Goal: Transaction & Acquisition: Purchase product/service

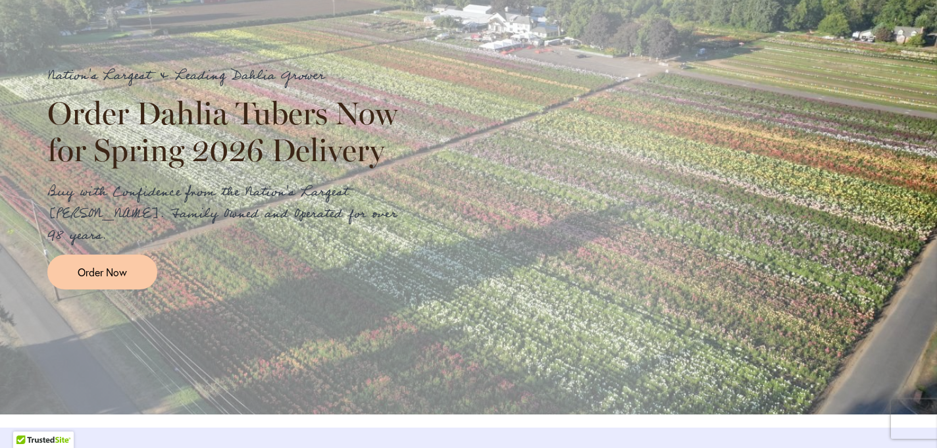
scroll to position [1527, 0]
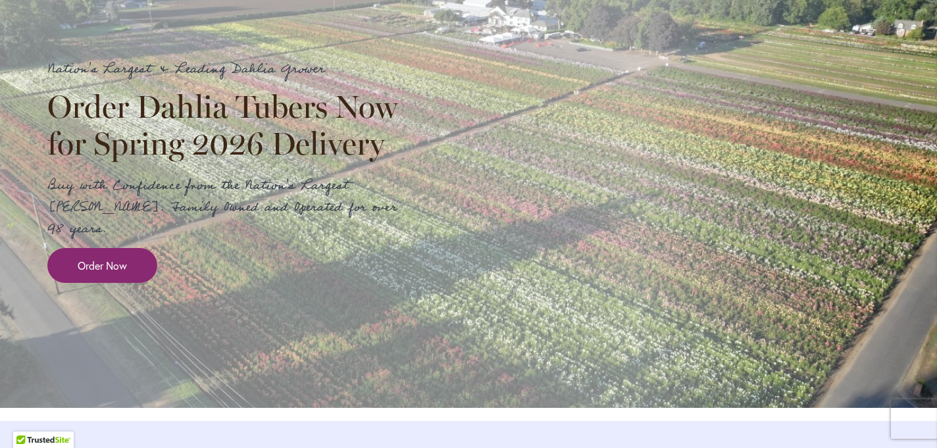
click at [93, 271] on link "Order Now" at bounding box center [102, 265] width 110 height 35
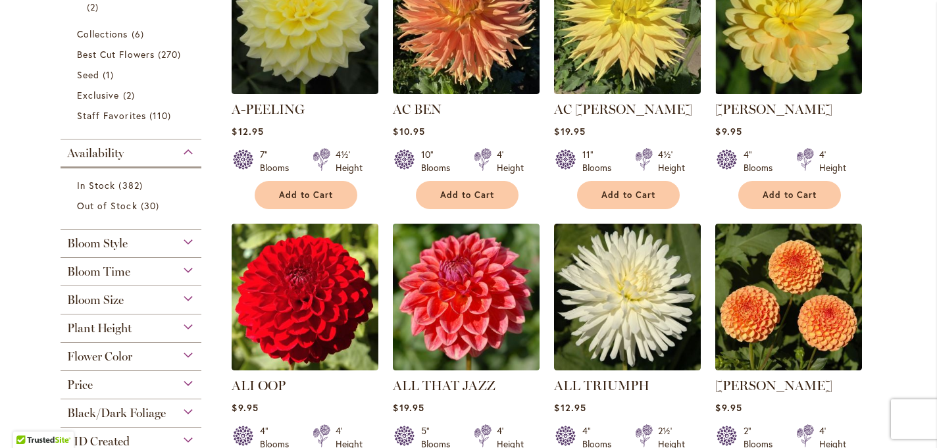
scroll to position [384, 0]
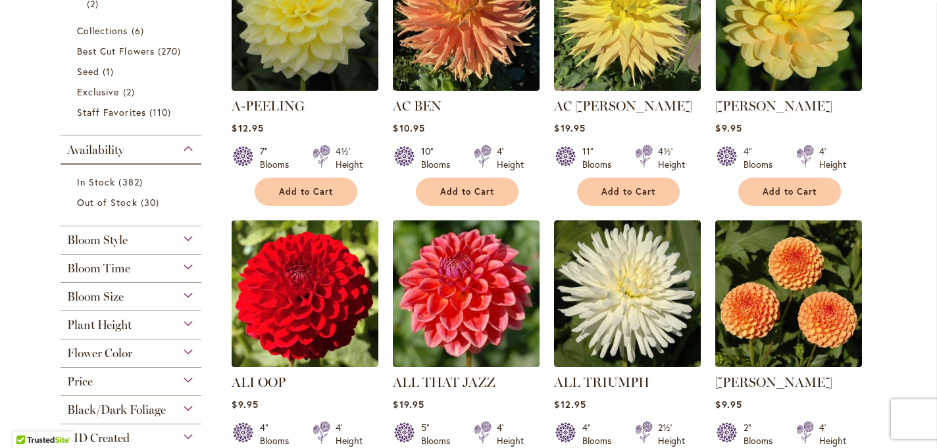
click at [189, 236] on div "Bloom Style" at bounding box center [131, 236] width 141 height 21
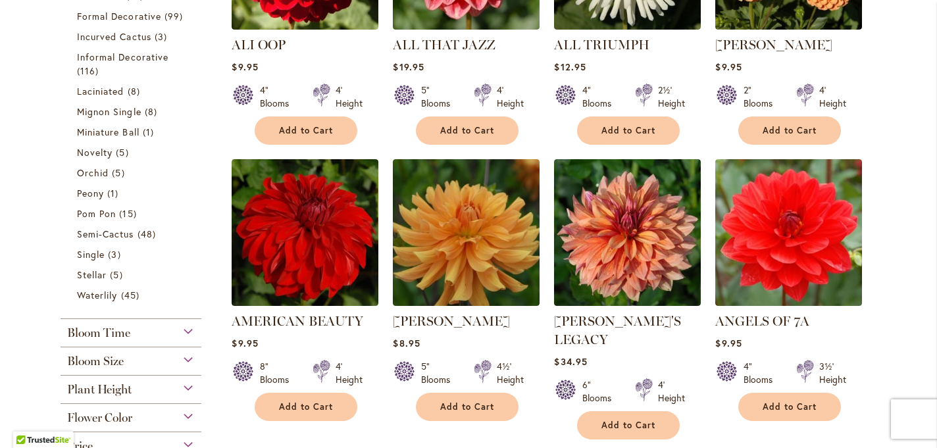
scroll to position [721, 0]
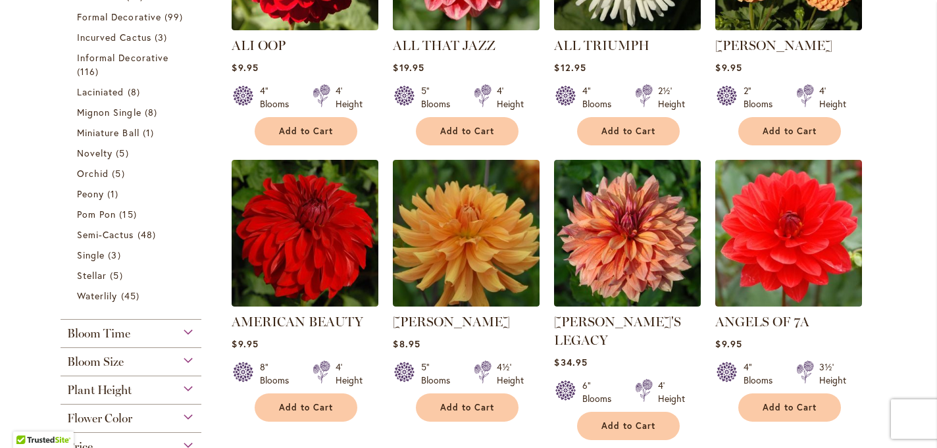
click at [189, 358] on div "Bloom Size" at bounding box center [131, 358] width 141 height 21
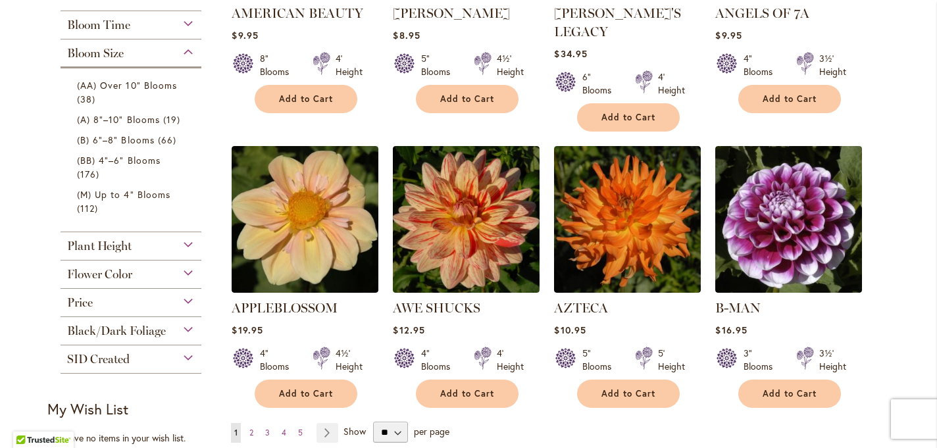
scroll to position [1029, 0]
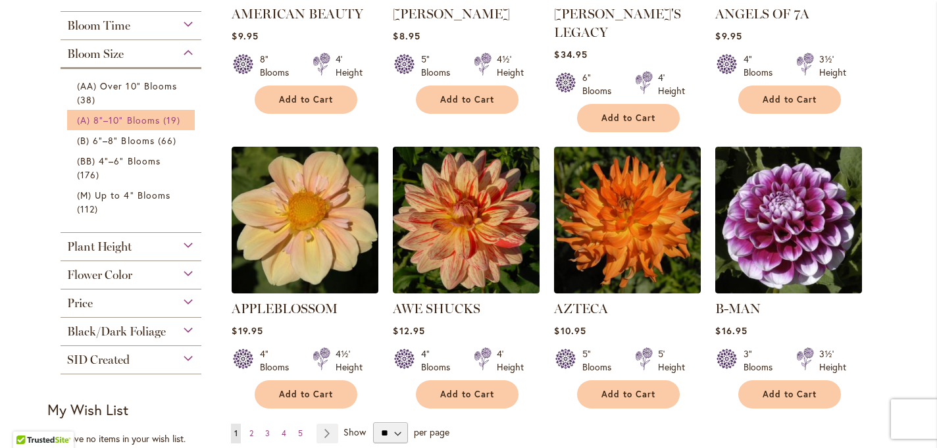
click at [145, 122] on span "(A) 8"–10" Blooms" at bounding box center [118, 120] width 83 height 13
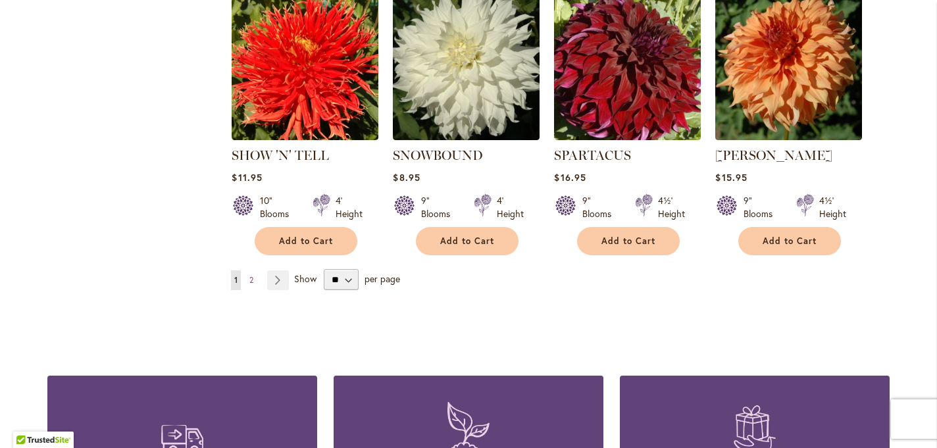
scroll to position [1195, 0]
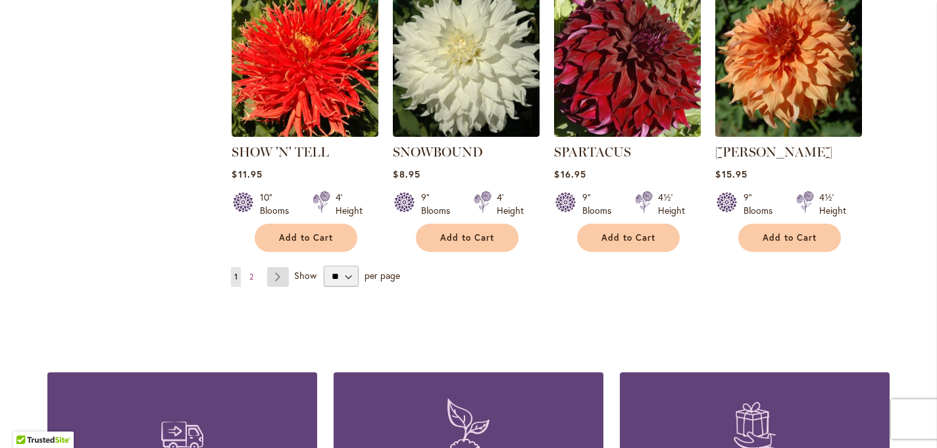
click at [280, 267] on link "Page Next" at bounding box center [278, 277] width 22 height 20
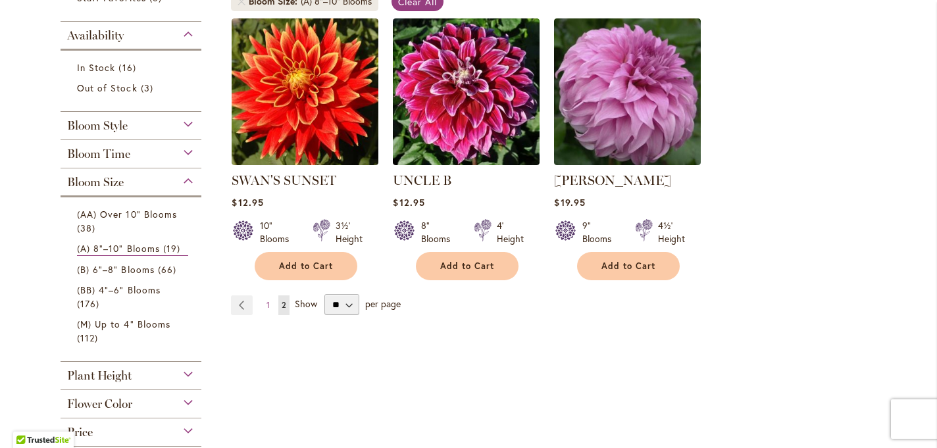
scroll to position [269, 0]
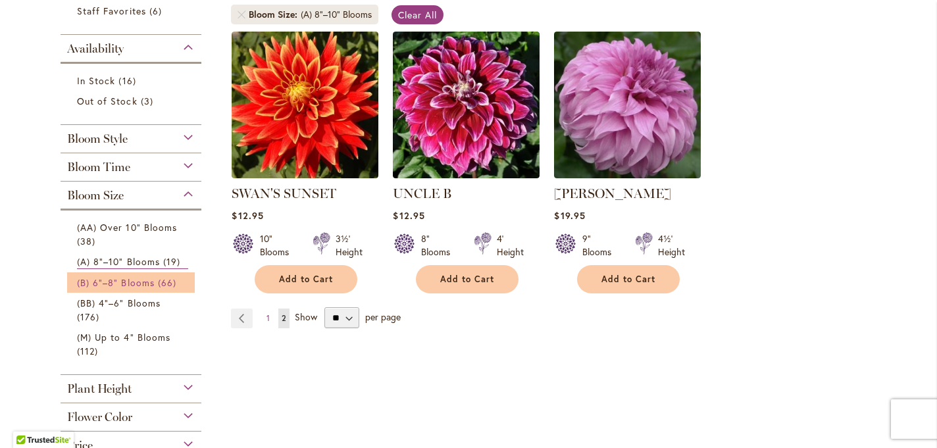
click at [149, 281] on span "(B) 6"–8" Blooms" at bounding box center [116, 282] width 78 height 13
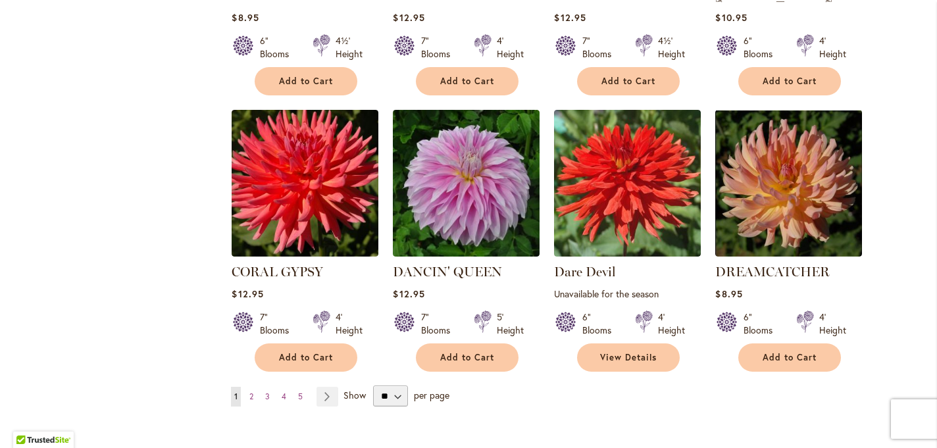
scroll to position [1041, 0]
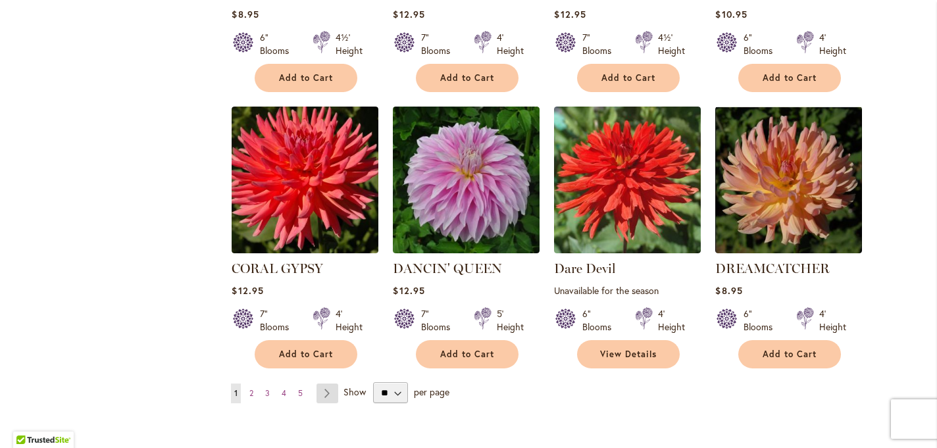
click at [328, 384] on link "Page Next" at bounding box center [327, 394] width 22 height 20
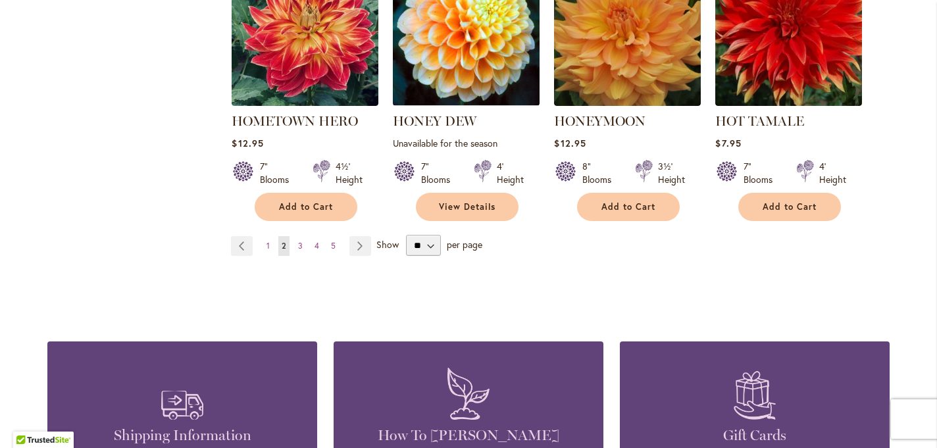
scroll to position [1255, 0]
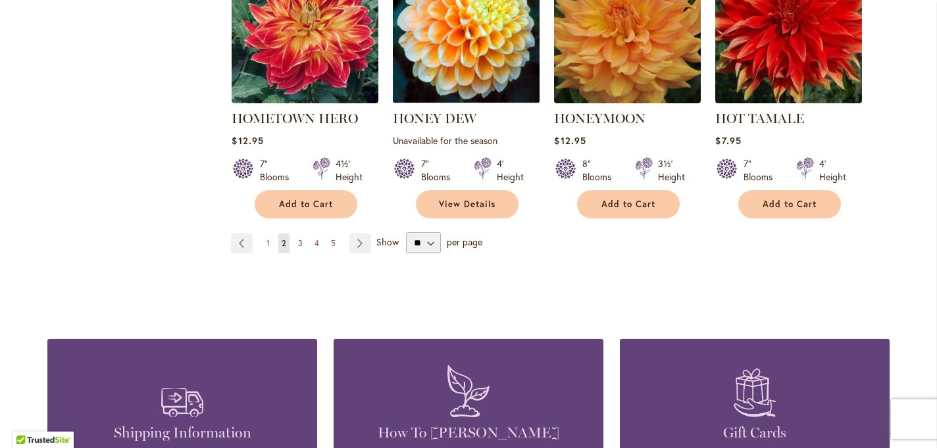
click at [300, 239] on span "3" at bounding box center [300, 243] width 5 height 10
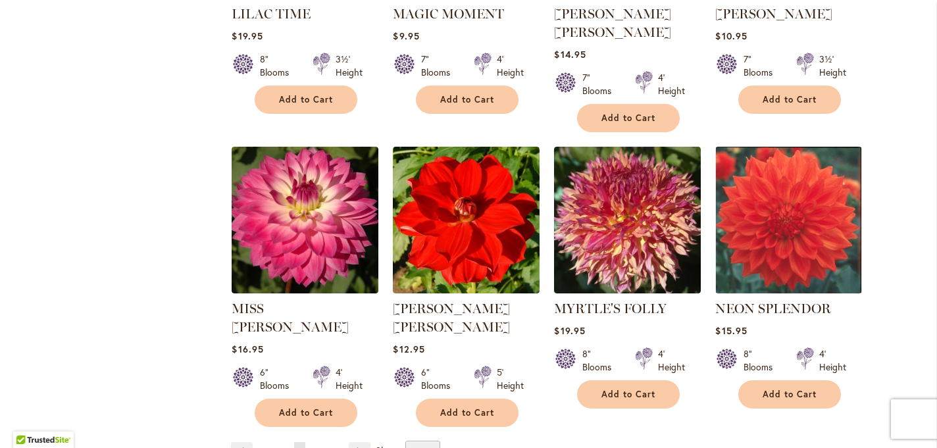
scroll to position [1040, 0]
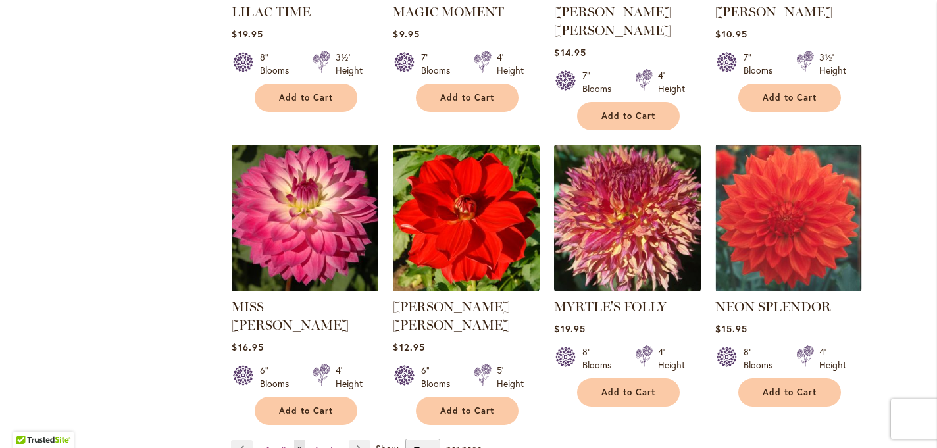
click at [663, 201] on img at bounding box center [628, 218] width 154 height 154
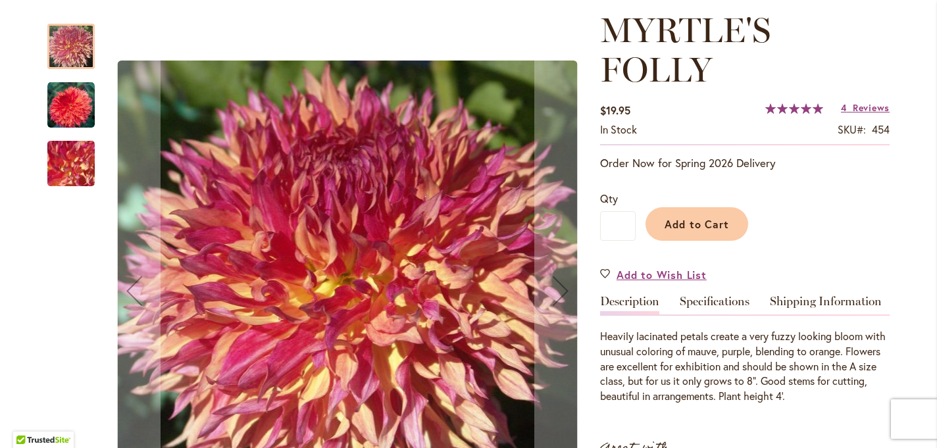
scroll to position [176, 0]
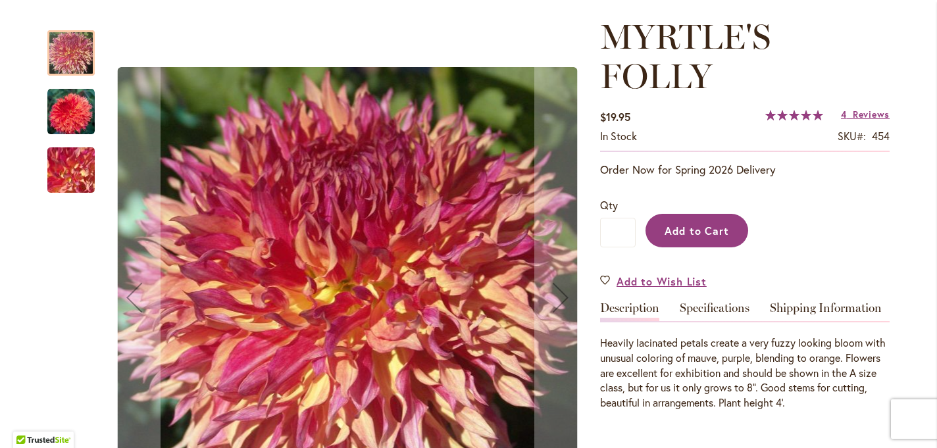
click at [686, 226] on span "Add to Cart" at bounding box center [696, 231] width 65 height 14
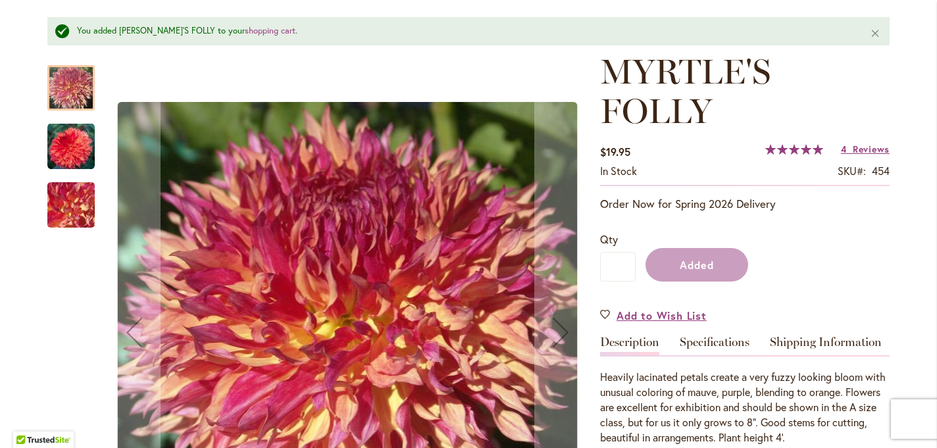
scroll to position [210, 0]
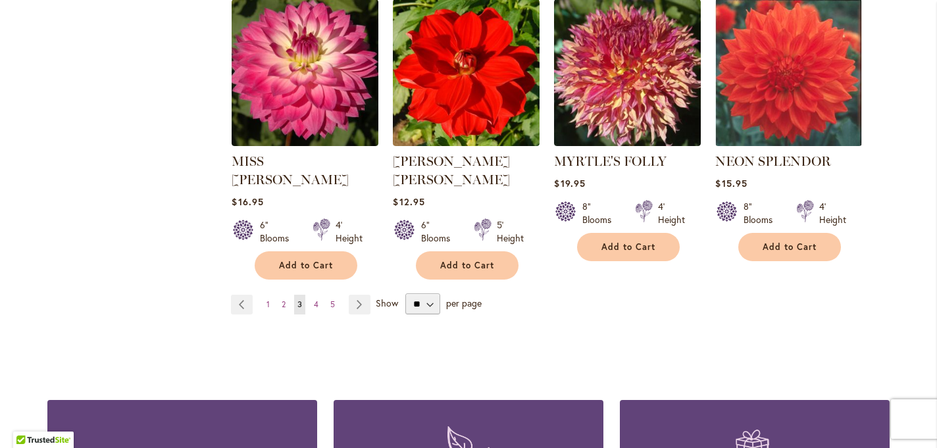
scroll to position [1188, 0]
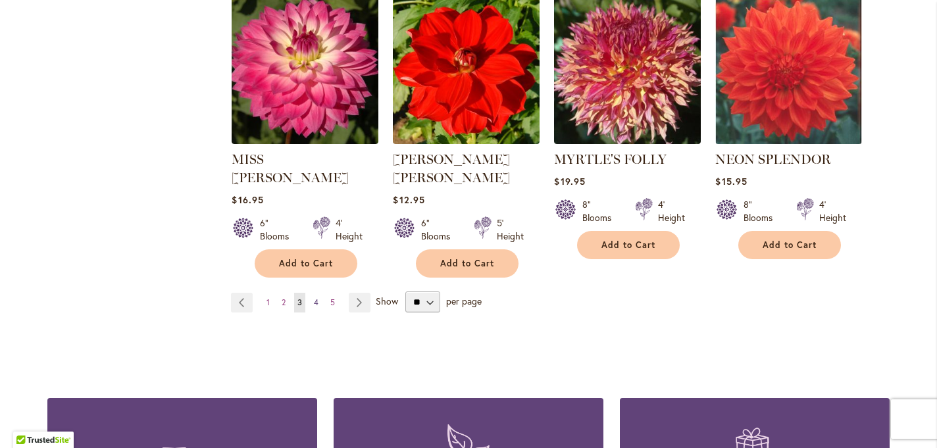
click at [317, 297] on span "4" at bounding box center [316, 302] width 5 height 10
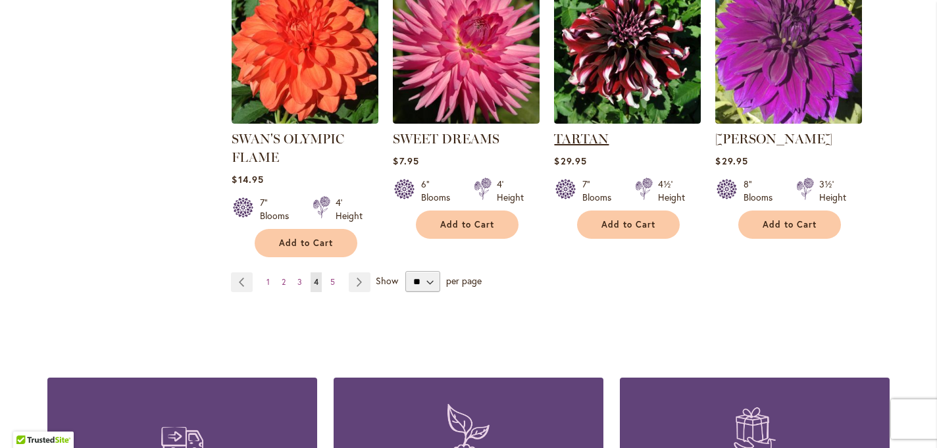
scroll to position [1176, 0]
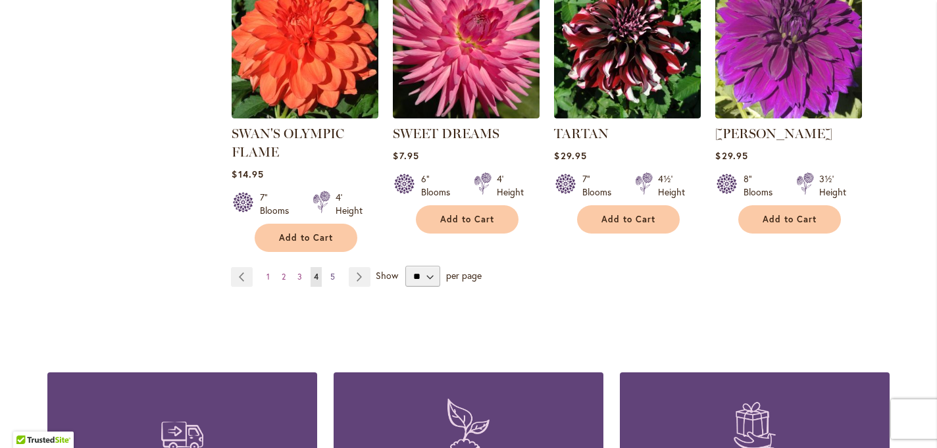
click at [334, 272] on span "5" at bounding box center [332, 277] width 5 height 10
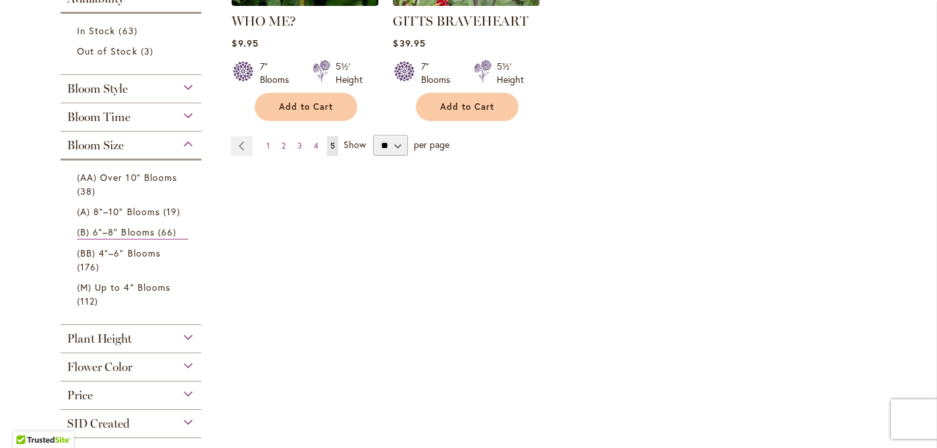
scroll to position [443, 0]
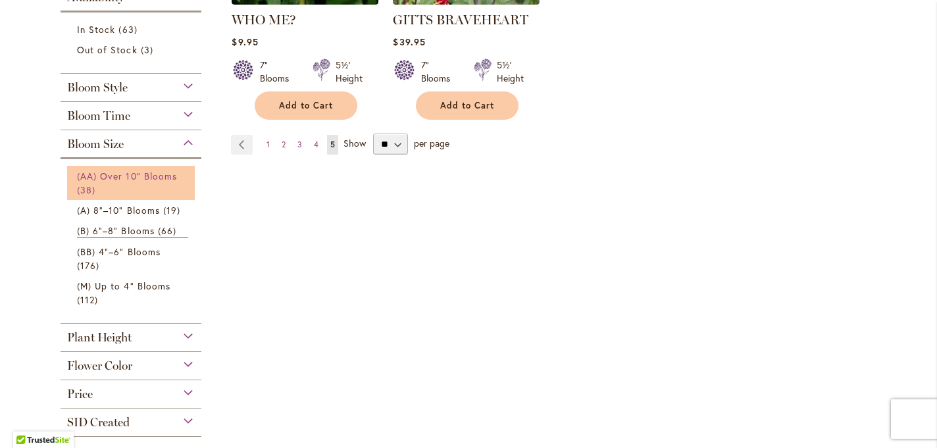
click at [149, 175] on span "(AA) Over 10" Blooms" at bounding box center [127, 176] width 100 height 13
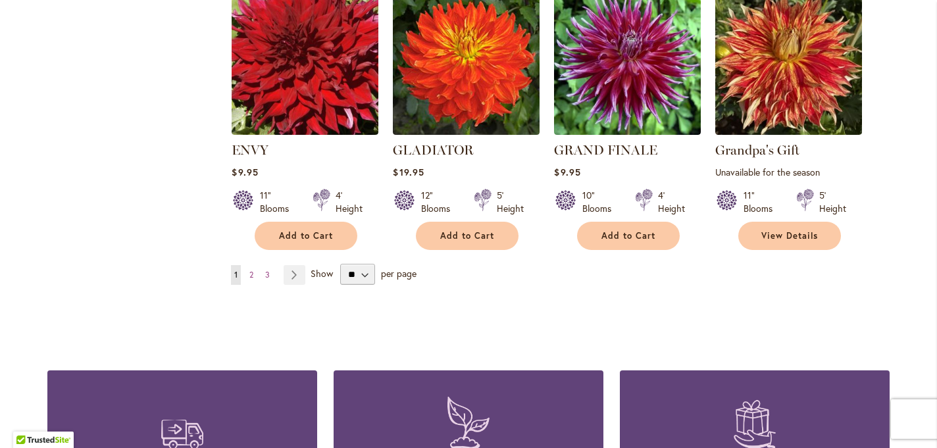
scroll to position [1161, 0]
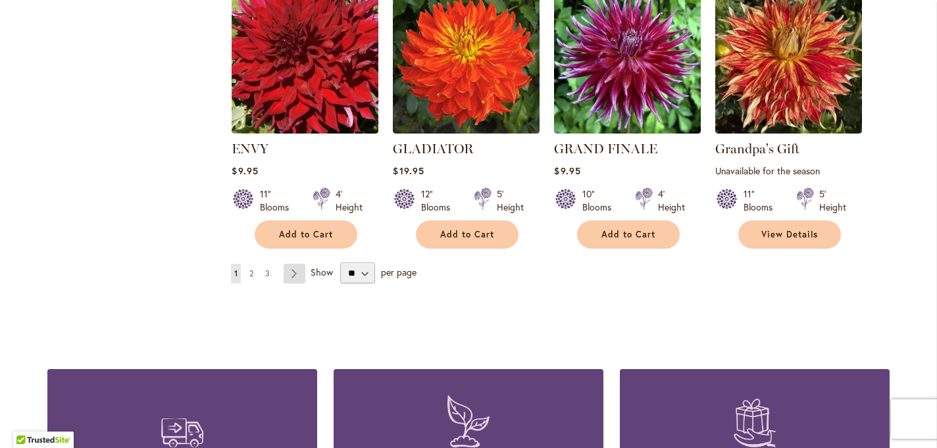
click at [294, 274] on link "Page Next" at bounding box center [295, 274] width 22 height 20
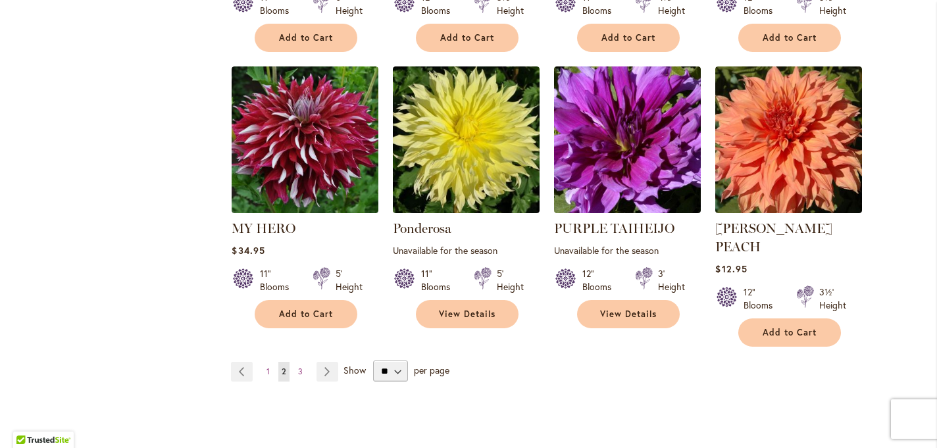
scroll to position [1075, 0]
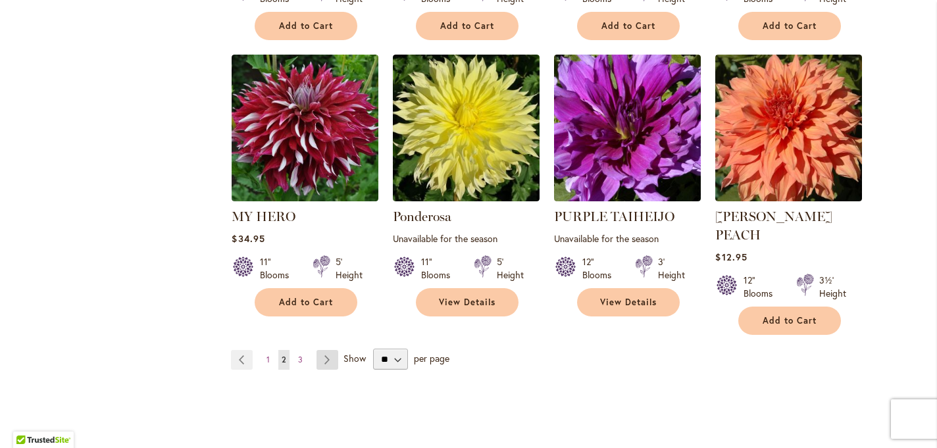
click at [325, 350] on link "Page Next" at bounding box center [327, 360] width 22 height 20
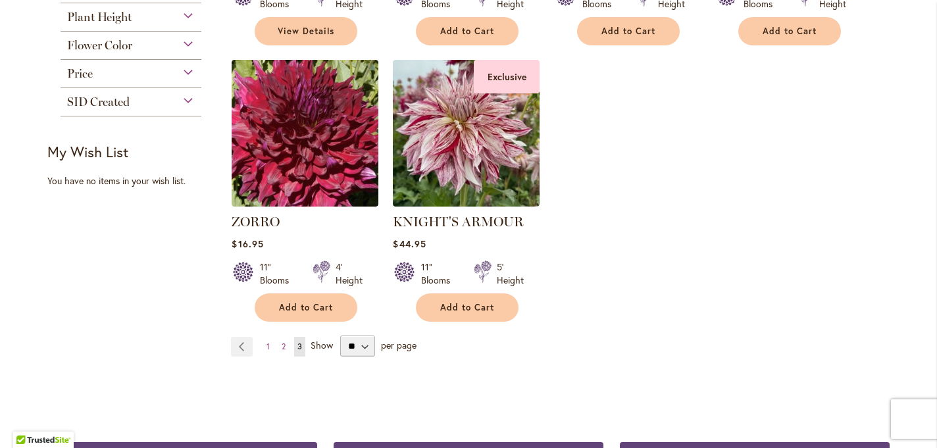
scroll to position [518, 0]
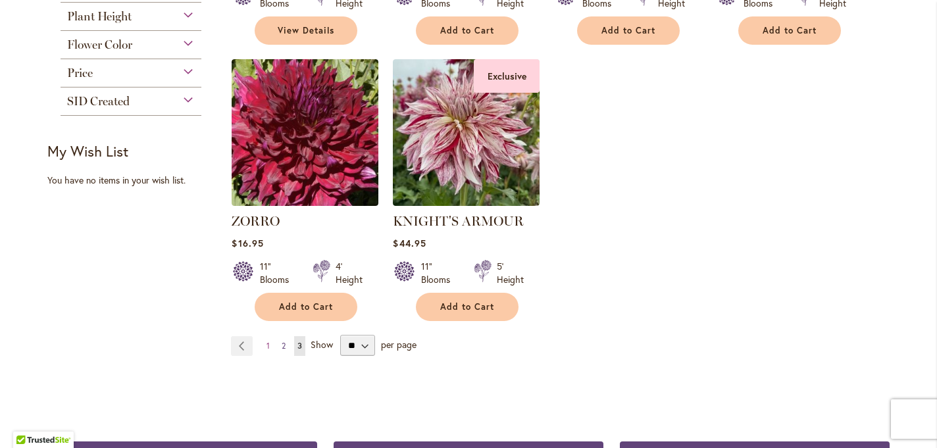
click at [286, 344] on span "2" at bounding box center [284, 346] width 4 height 10
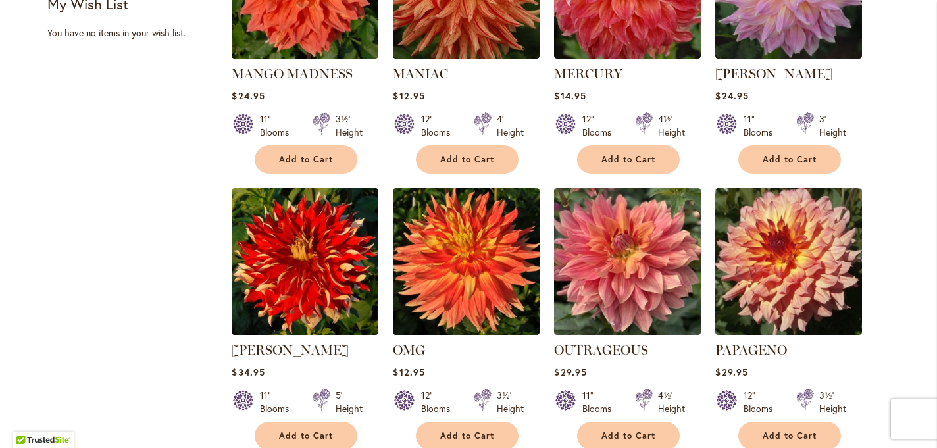
scroll to position [668, 0]
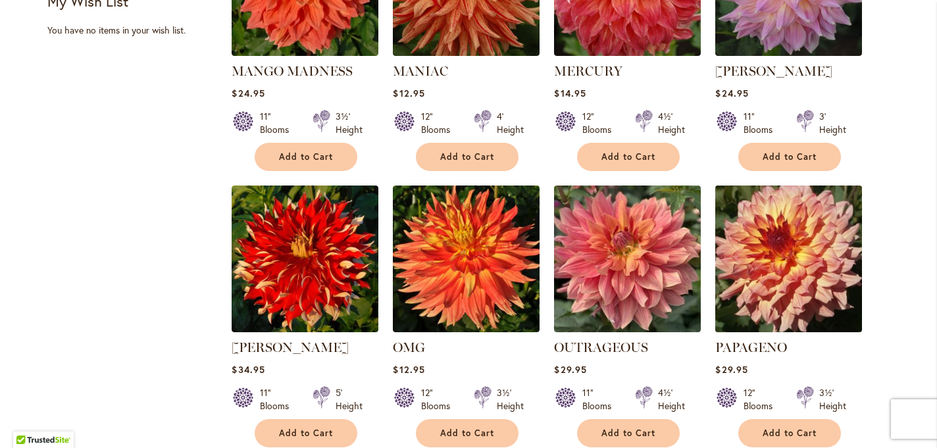
click at [791, 243] on img at bounding box center [789, 259] width 154 height 154
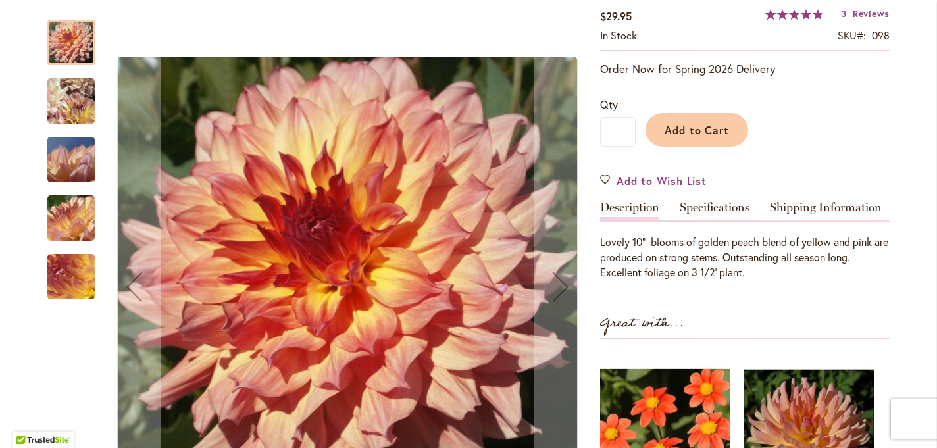
scroll to position [238, 0]
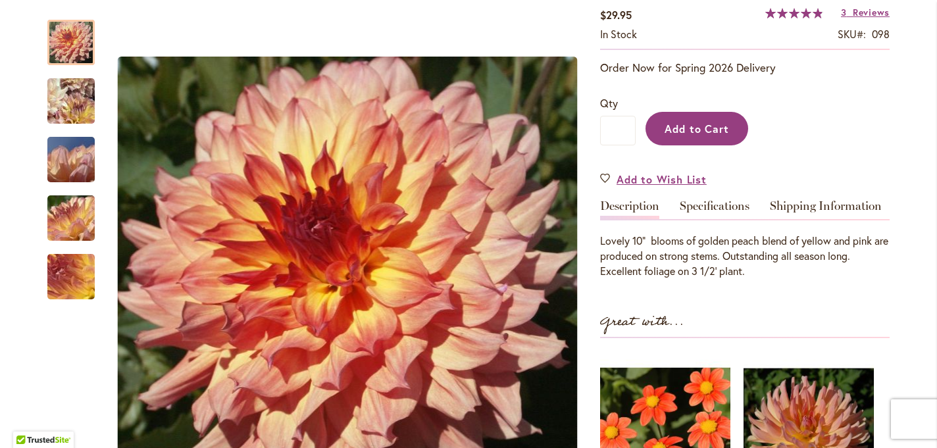
click at [702, 118] on button "Add to Cart" at bounding box center [696, 129] width 103 height 34
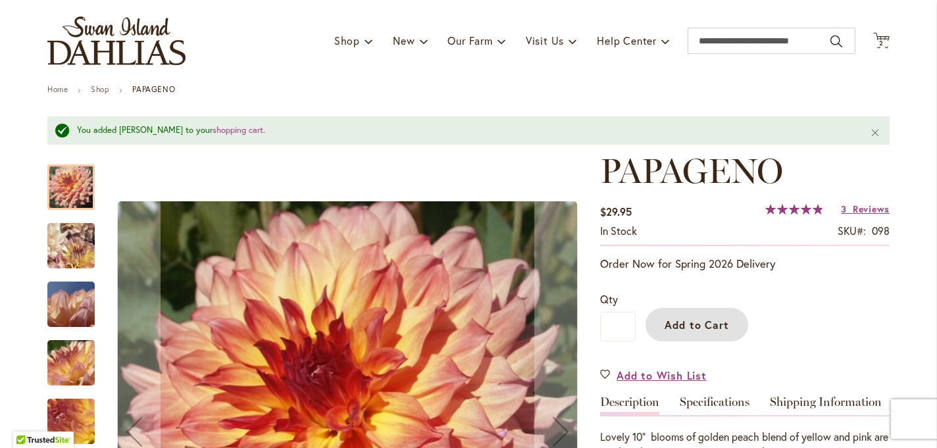
scroll to position [0, 0]
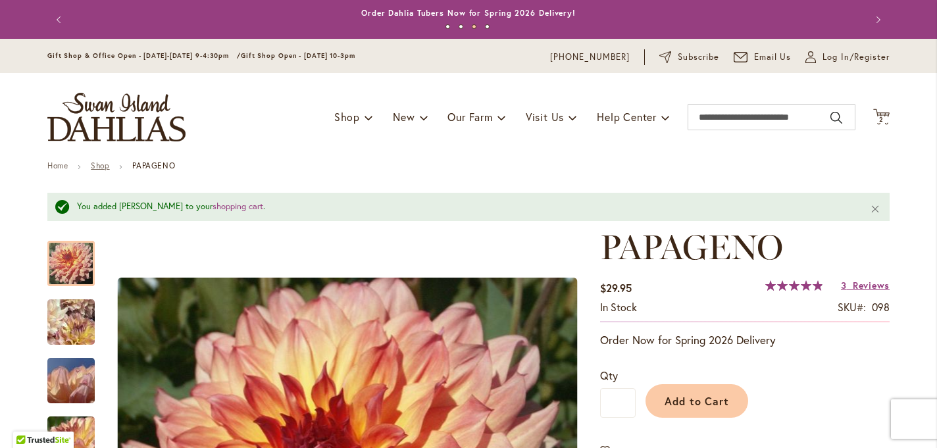
click at [101, 168] on link "Shop" at bounding box center [100, 166] width 18 height 10
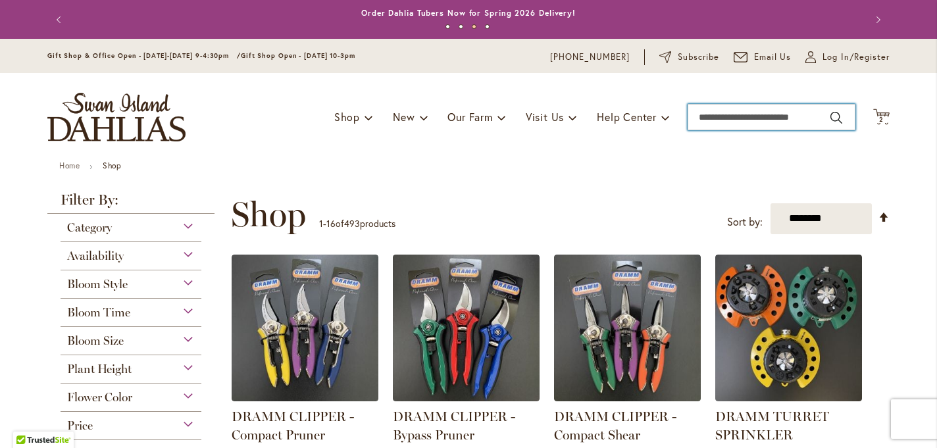
click at [728, 115] on input "Search" at bounding box center [772, 117] width 168 height 26
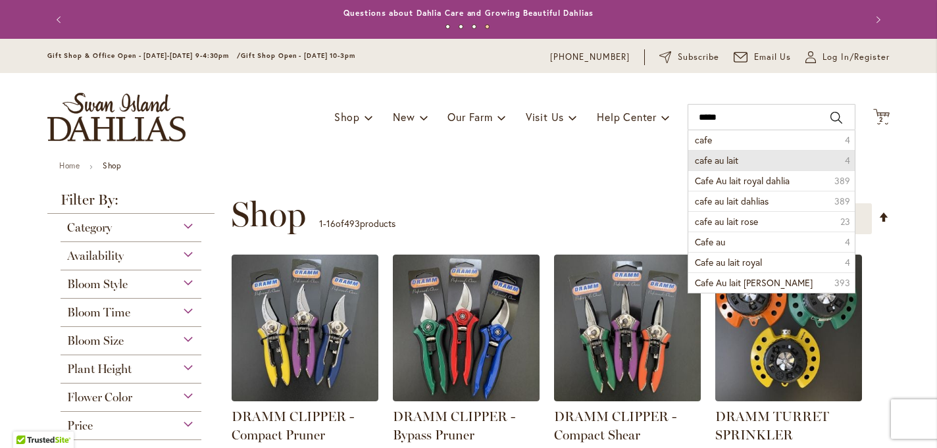
click at [733, 163] on span "cafe au lait" at bounding box center [716, 160] width 43 height 13
type input "**********"
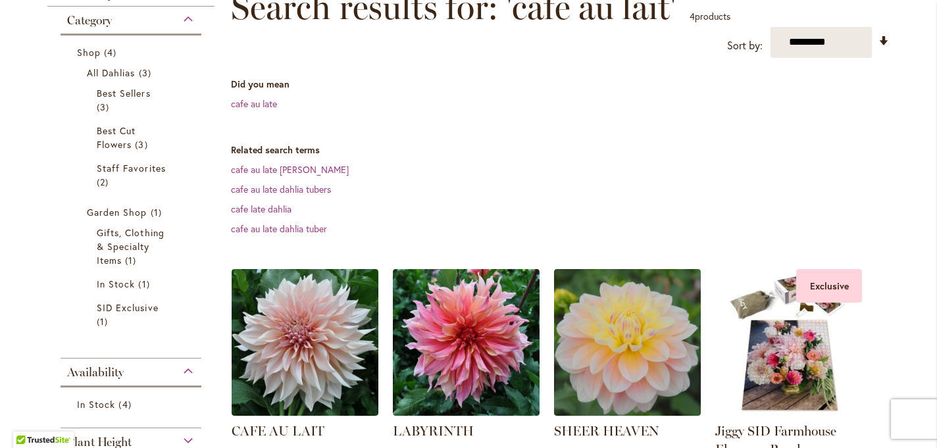
scroll to position [212, 0]
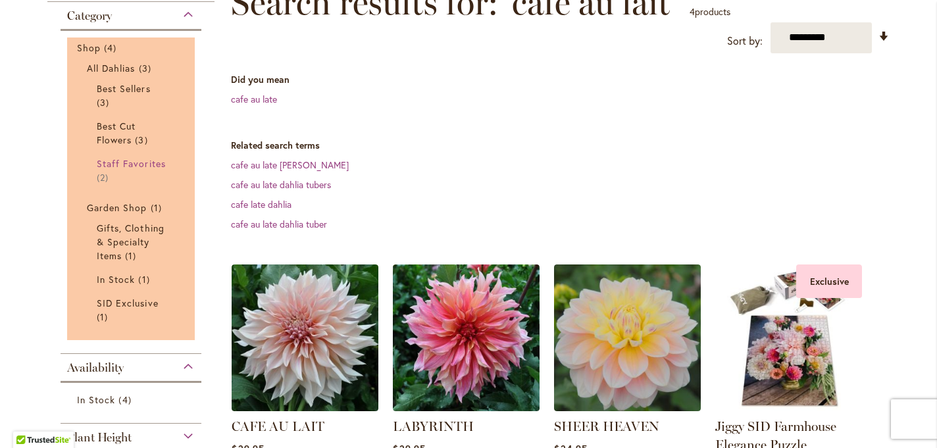
click at [130, 165] on span "Staff Favorites" at bounding box center [131, 163] width 69 height 13
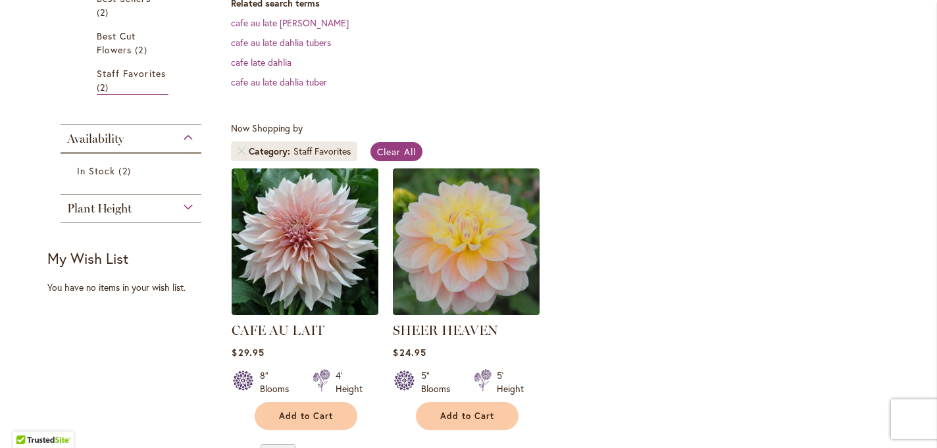
scroll to position [361, 0]
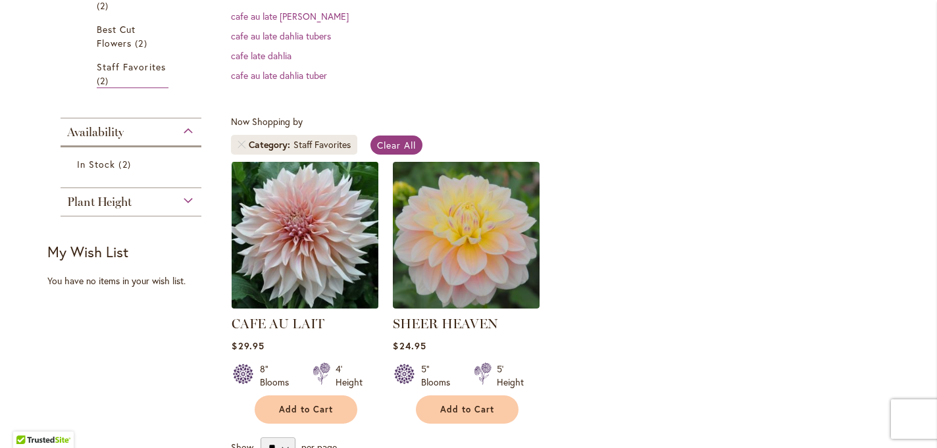
click at [300, 241] on img at bounding box center [305, 235] width 154 height 154
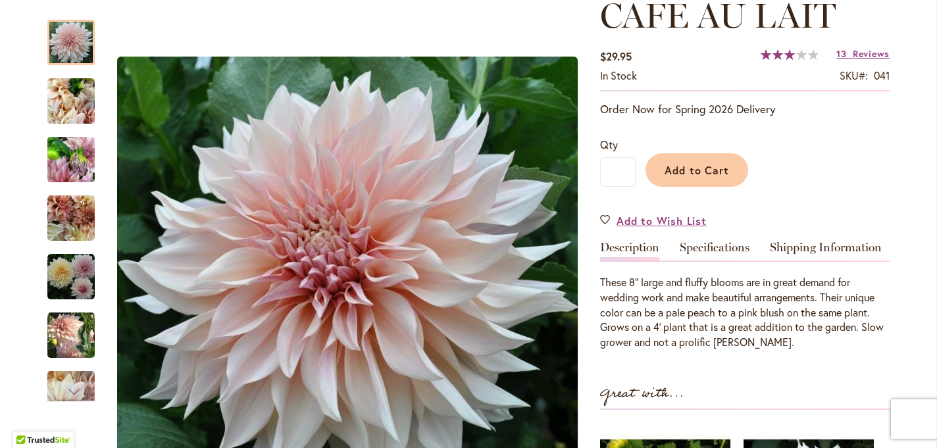
scroll to position [198, 0]
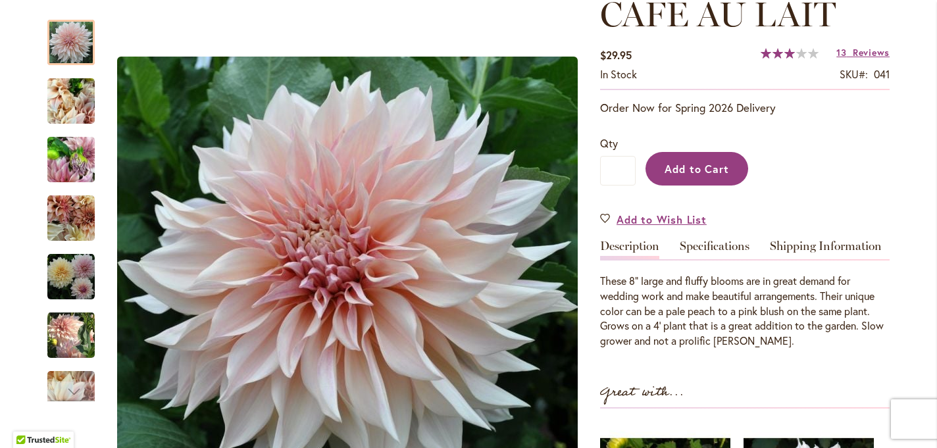
click at [697, 170] on span "Add to Cart" at bounding box center [696, 169] width 65 height 14
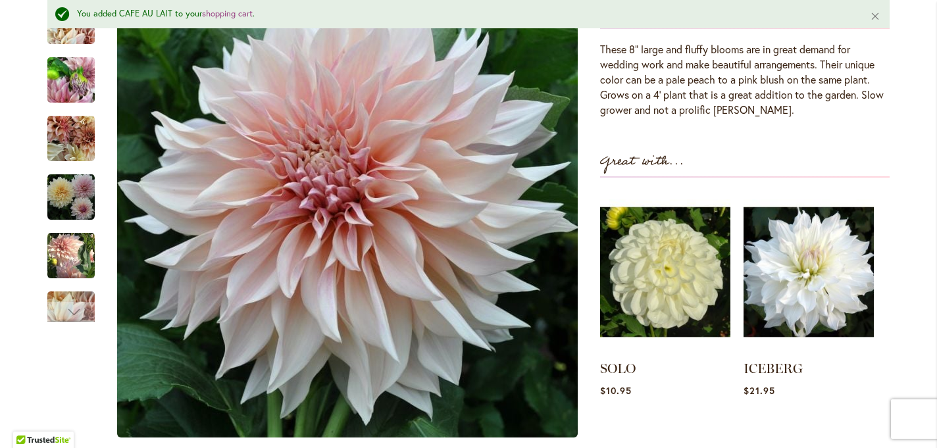
scroll to position [291, 0]
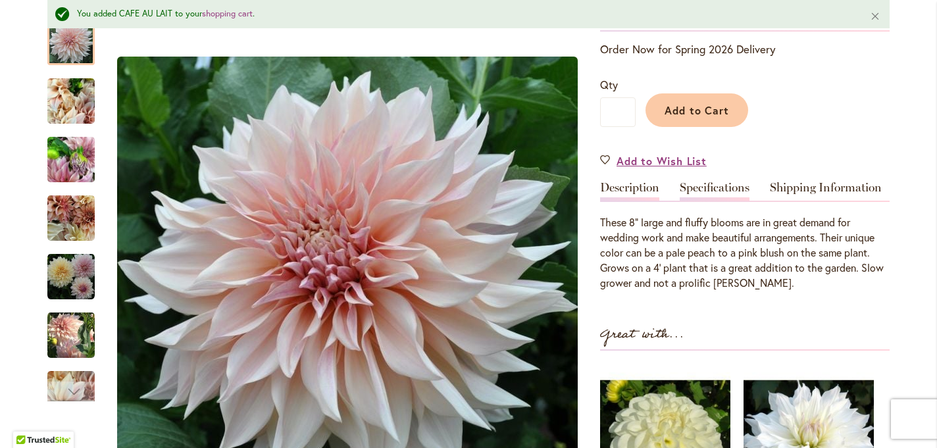
click at [725, 190] on link "Specifications" at bounding box center [715, 191] width 70 height 19
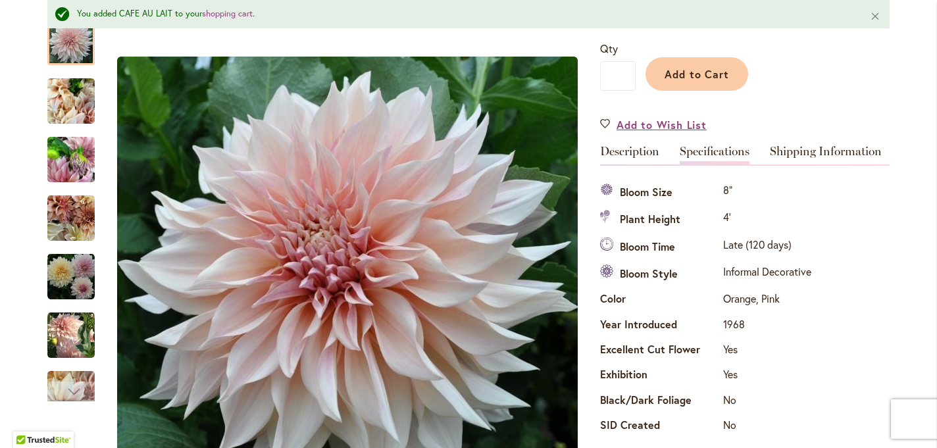
scroll to position [324, 0]
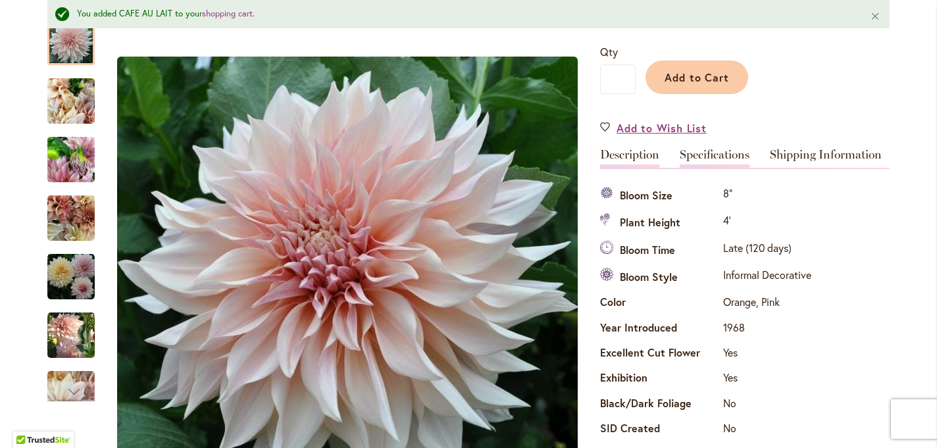
click at [632, 163] on link "Description" at bounding box center [629, 158] width 59 height 19
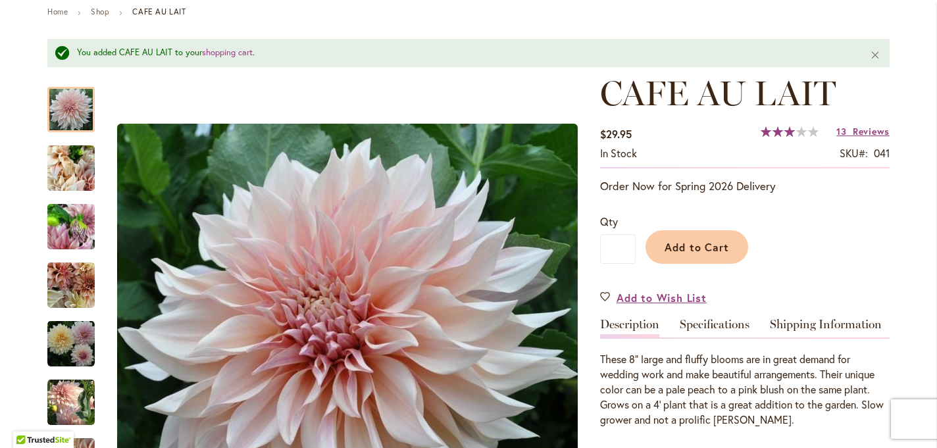
scroll to position [0, 0]
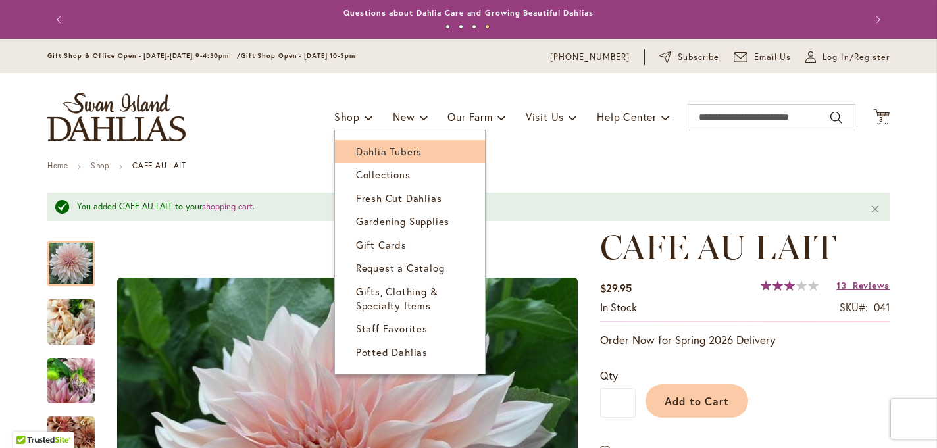
click at [383, 157] on span "Dahlia Tubers" at bounding box center [389, 151] width 66 height 13
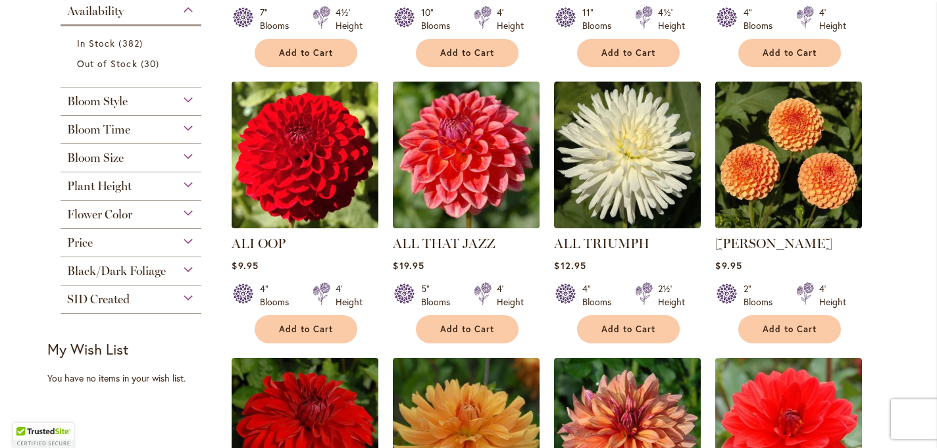
scroll to position [529, 0]
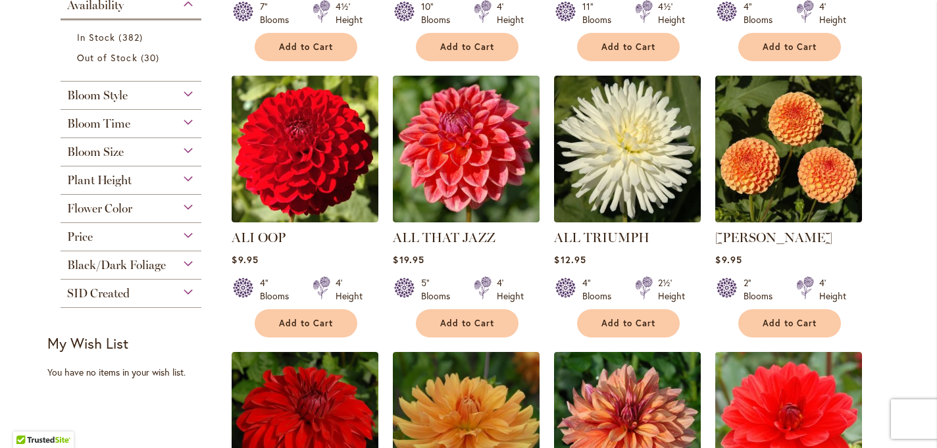
click at [195, 99] on div "Bloom Style" at bounding box center [131, 92] width 141 height 21
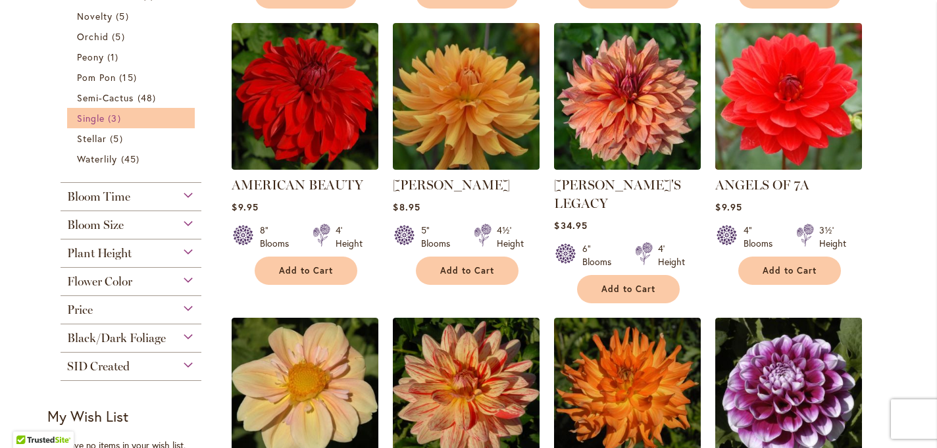
scroll to position [859, 0]
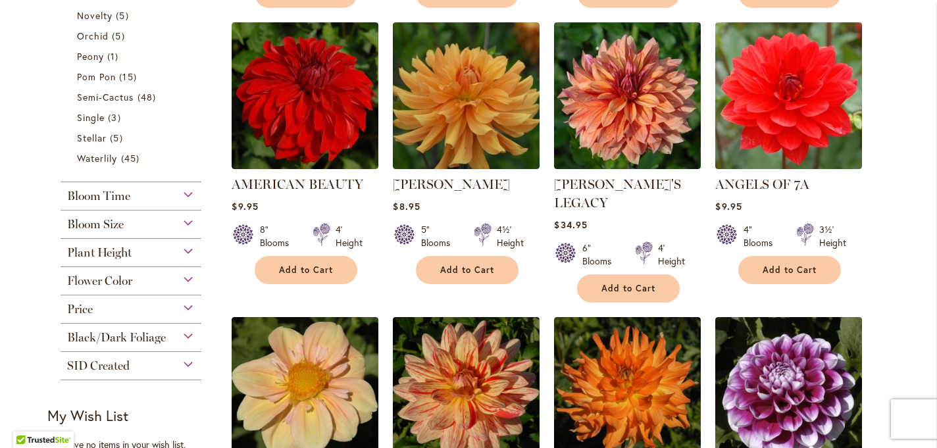
click at [190, 193] on div "Bloom Time" at bounding box center [131, 192] width 141 height 21
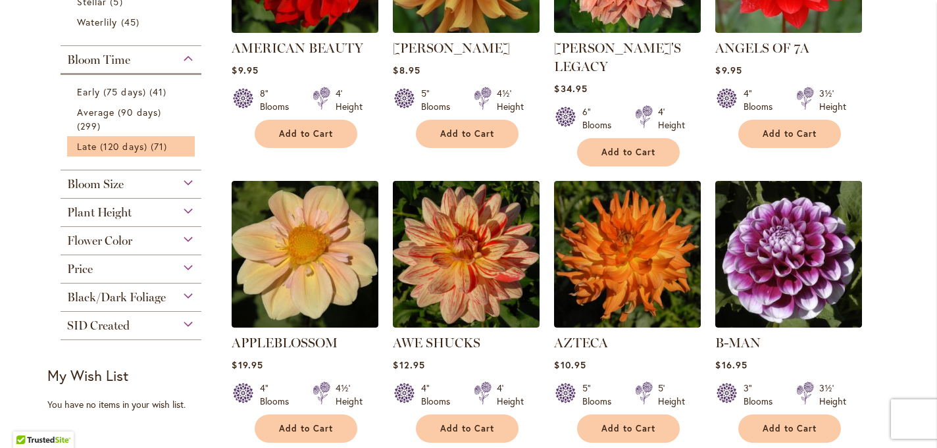
scroll to position [1005, 0]
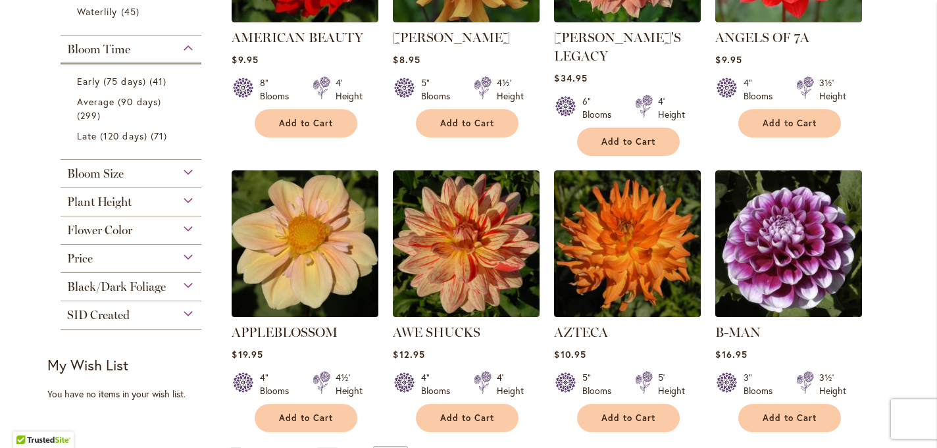
click at [189, 170] on div "Bloom Size" at bounding box center [131, 170] width 141 height 21
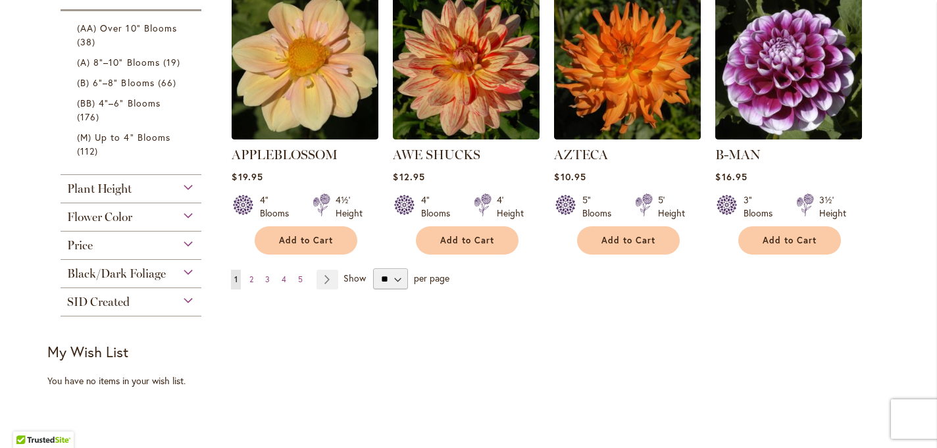
scroll to position [1184, 0]
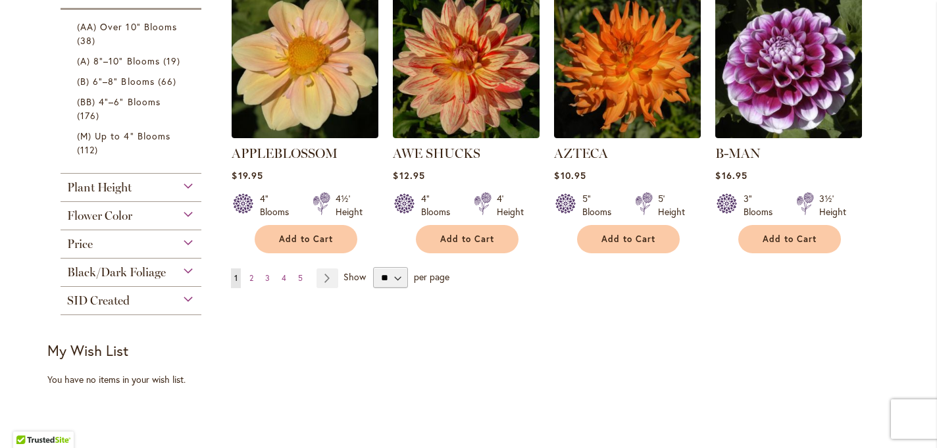
click at [186, 214] on div "Flower Color" at bounding box center [131, 212] width 141 height 21
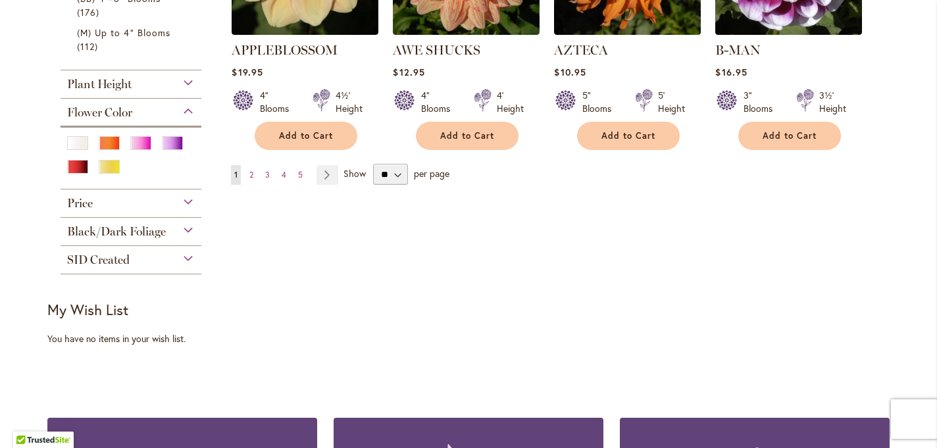
scroll to position [1290, 0]
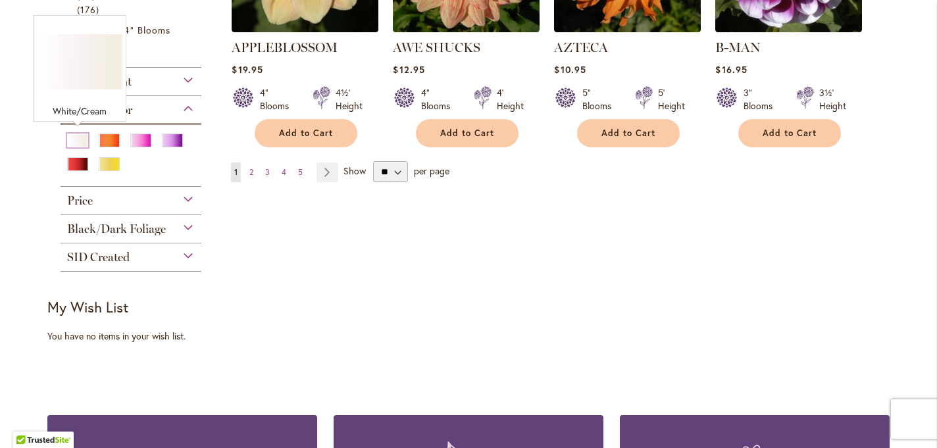
click at [80, 134] on div "White/Cream" at bounding box center [77, 141] width 21 height 14
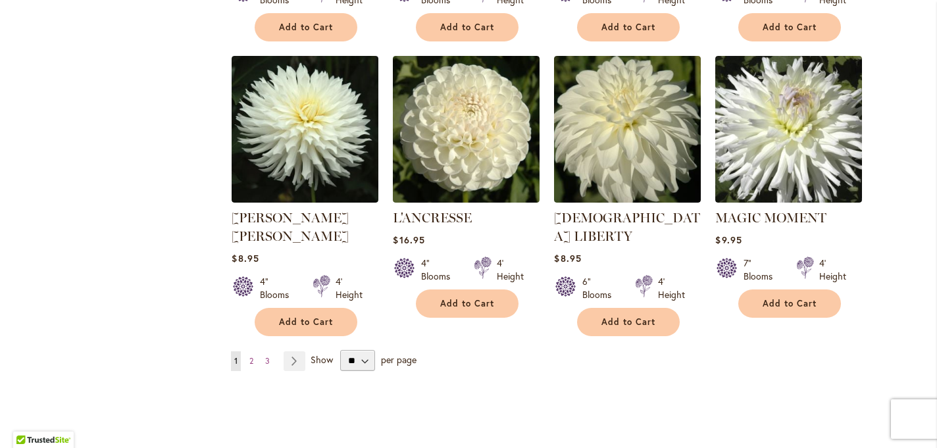
scroll to position [1099, 0]
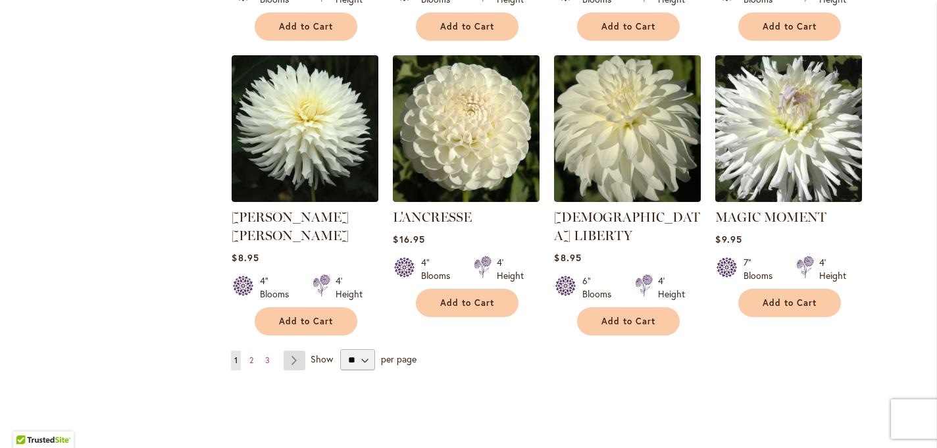
click at [297, 351] on link "Page Next" at bounding box center [295, 361] width 22 height 20
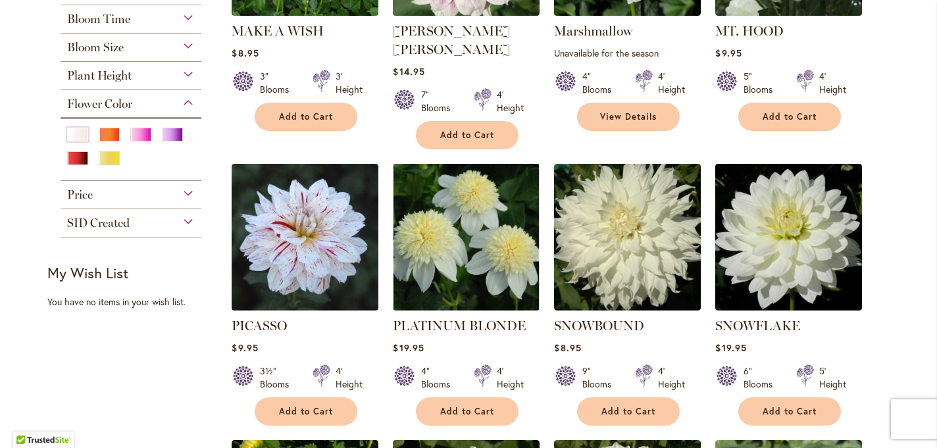
scroll to position [351, 0]
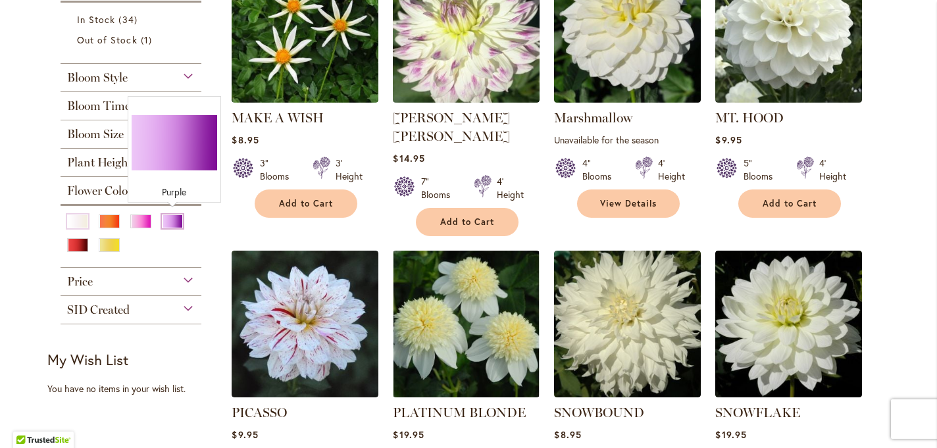
click at [169, 219] on div "Purple" at bounding box center [172, 221] width 21 height 14
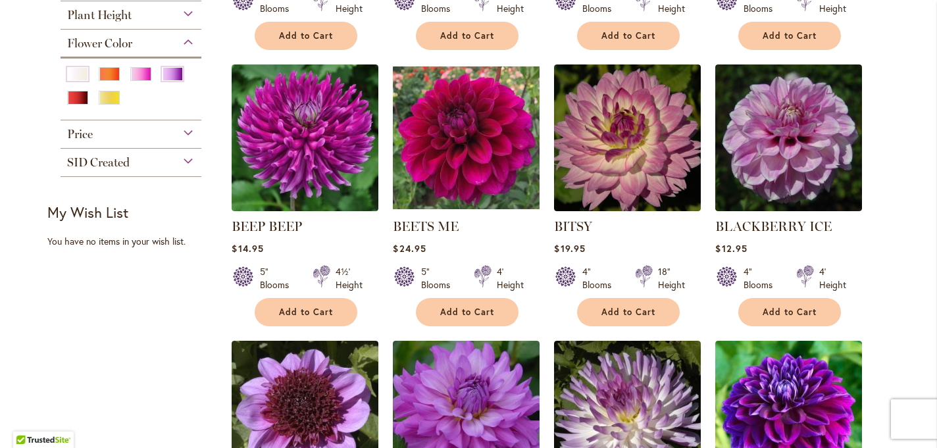
scroll to position [517, 0]
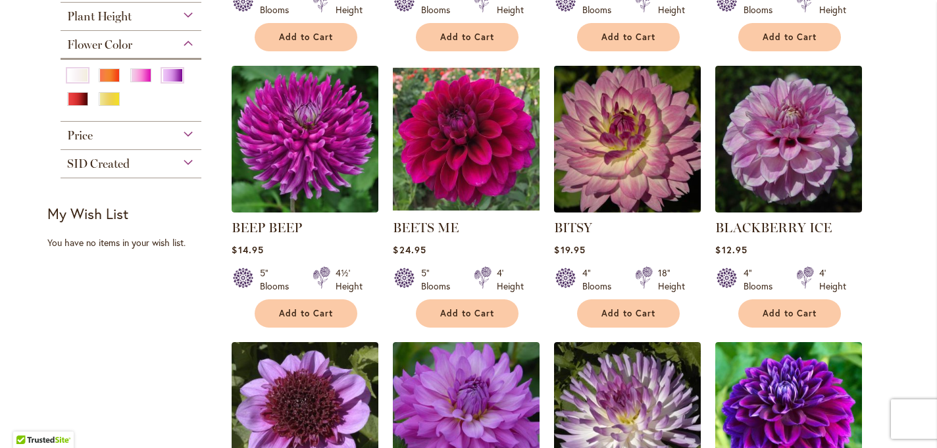
click at [613, 161] on img at bounding box center [628, 139] width 154 height 154
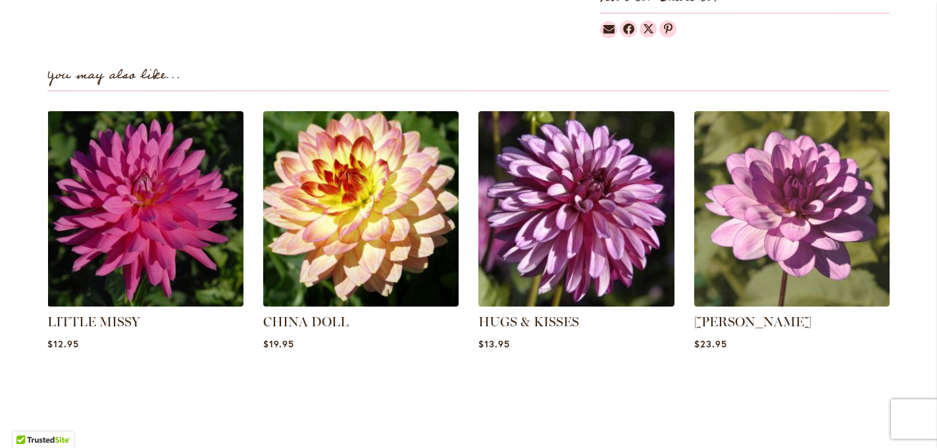
scroll to position [896, 0]
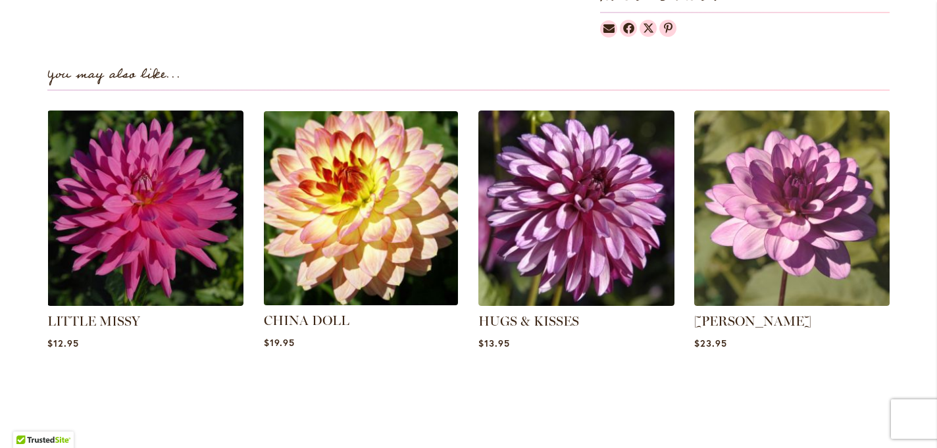
click at [393, 214] on img at bounding box center [361, 208] width 204 height 204
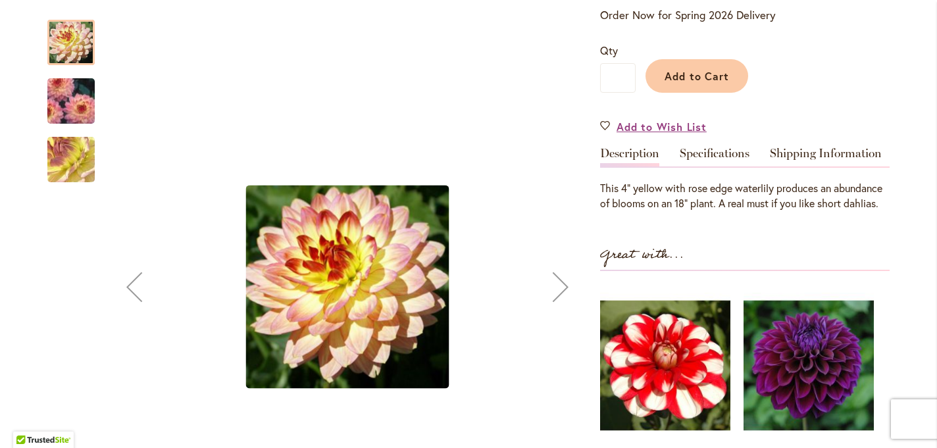
scroll to position [295, 0]
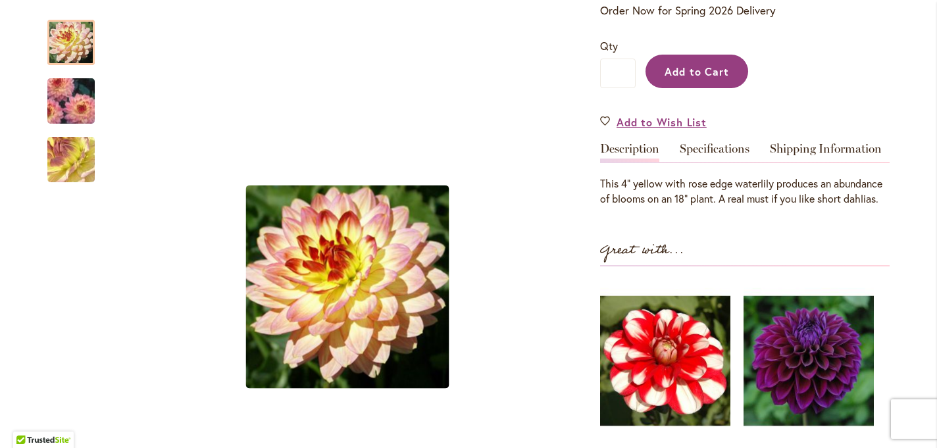
click at [686, 68] on span "Add to Cart" at bounding box center [696, 71] width 65 height 14
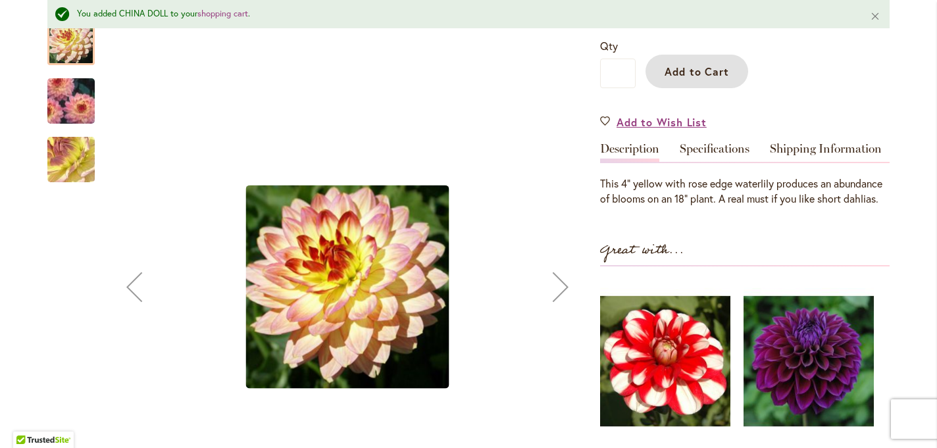
scroll to position [0, 0]
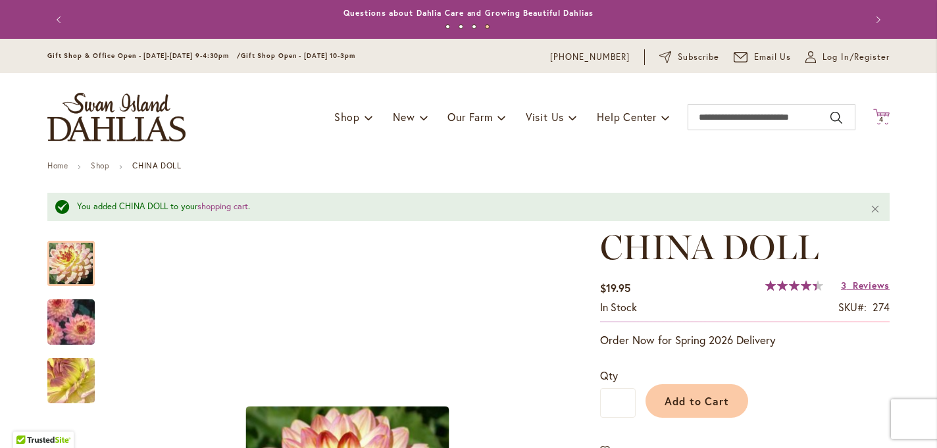
click at [880, 116] on span "4" at bounding box center [881, 119] width 5 height 9
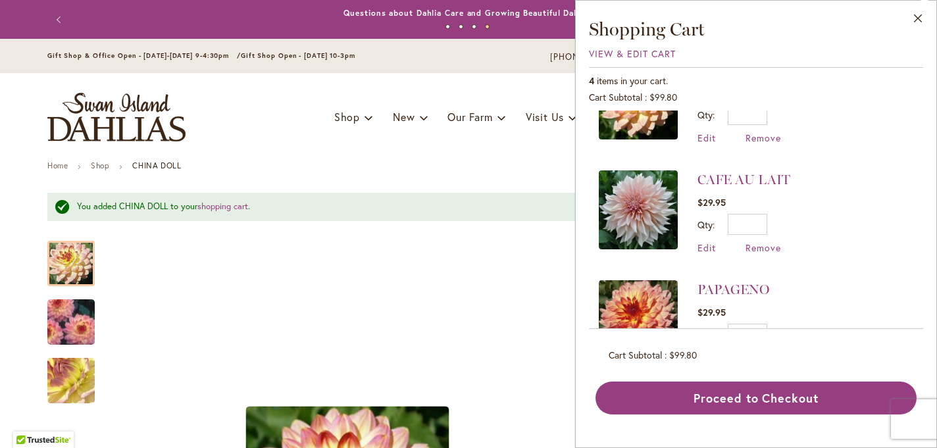
scroll to position [59, 0]
click at [763, 246] on span "Remove" at bounding box center [763, 248] width 36 height 13
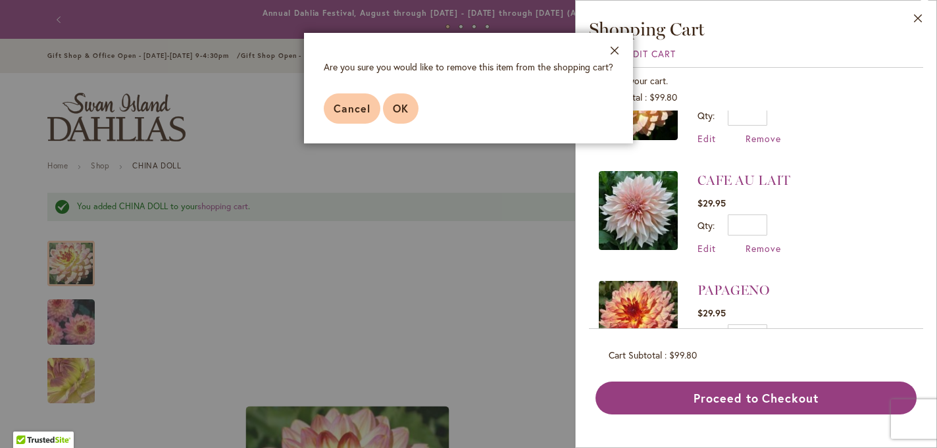
click at [401, 103] on span "OK" at bounding box center [401, 108] width 16 height 14
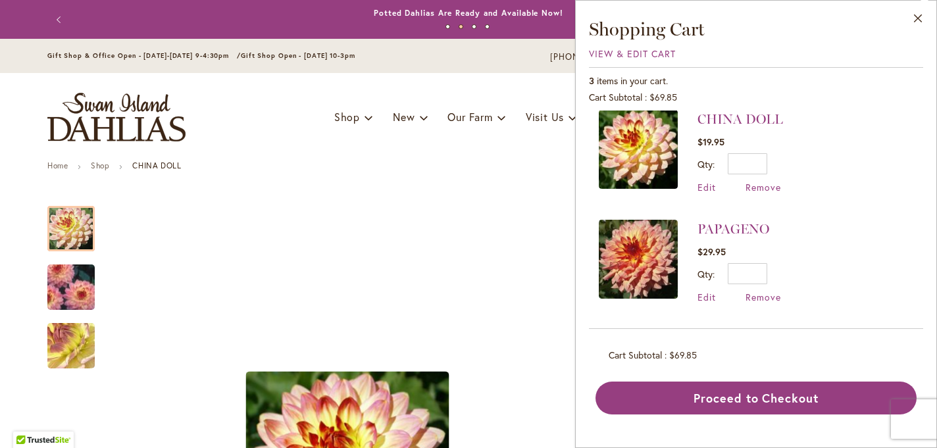
scroll to position [9, 0]
click at [769, 189] on span "Remove" at bounding box center [763, 188] width 36 height 13
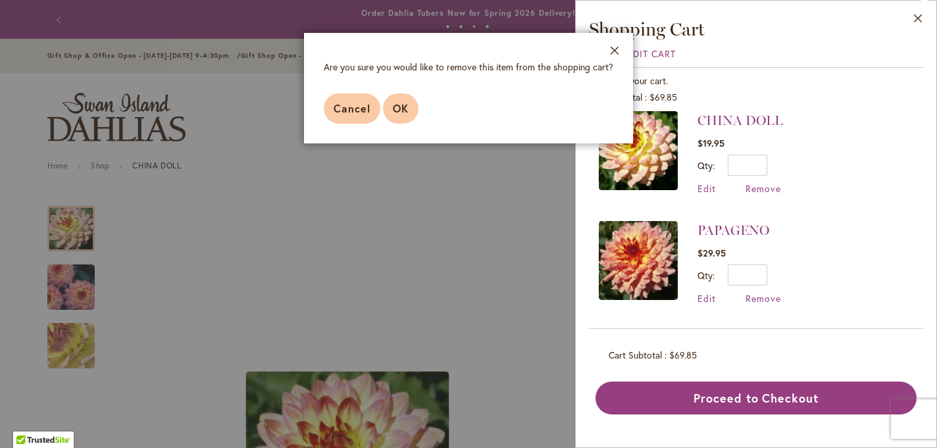
click at [400, 109] on span "OK" at bounding box center [401, 108] width 16 height 14
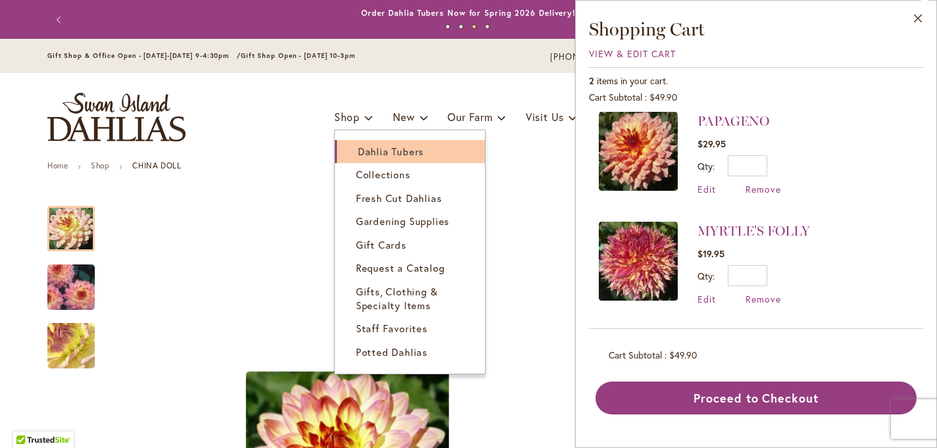
scroll to position [0, 0]
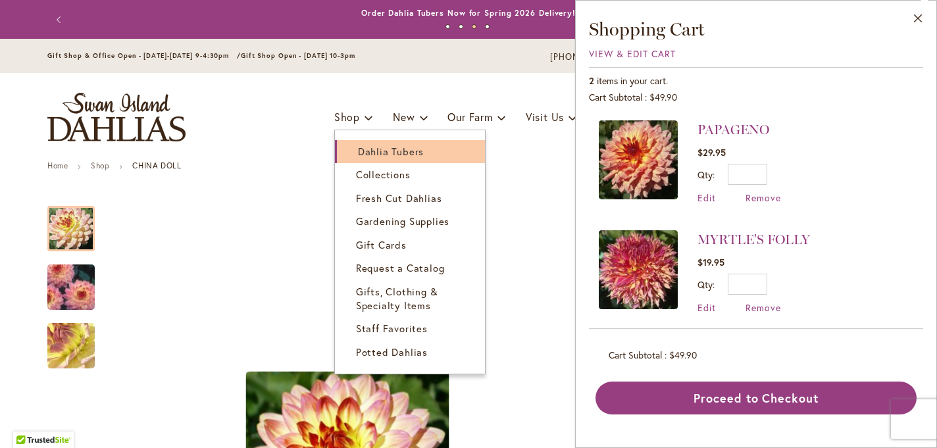
click at [367, 151] on span "Dahlia Tubers" at bounding box center [391, 151] width 66 height 13
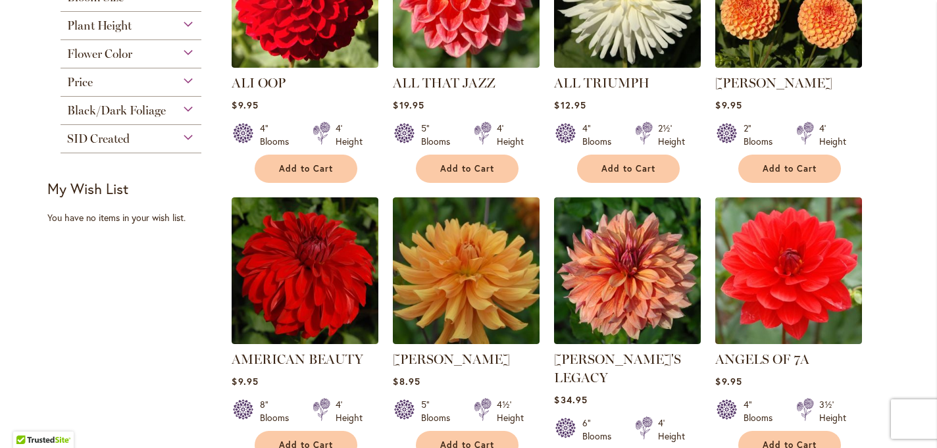
scroll to position [685, 0]
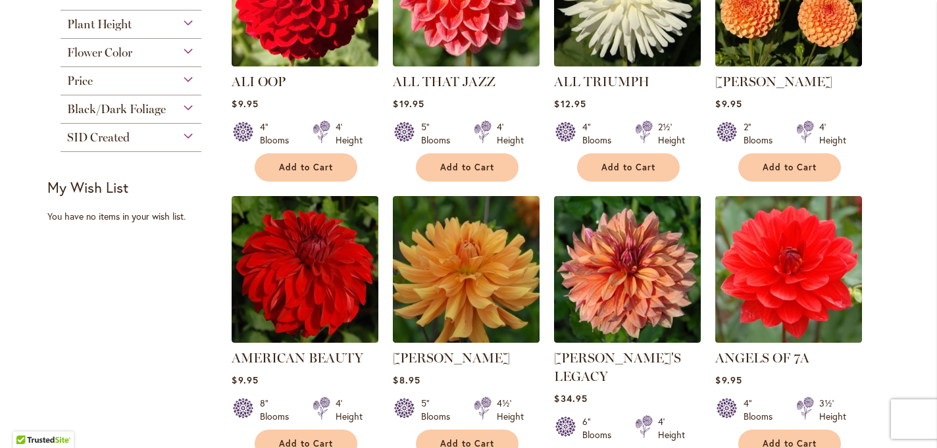
click at [187, 49] on div "Flower Color" at bounding box center [131, 49] width 141 height 21
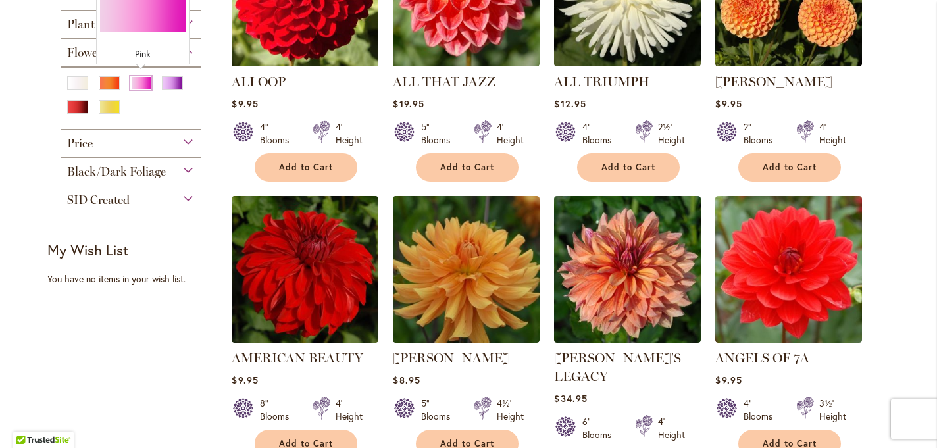
click at [139, 80] on div "Pink" at bounding box center [140, 83] width 21 height 14
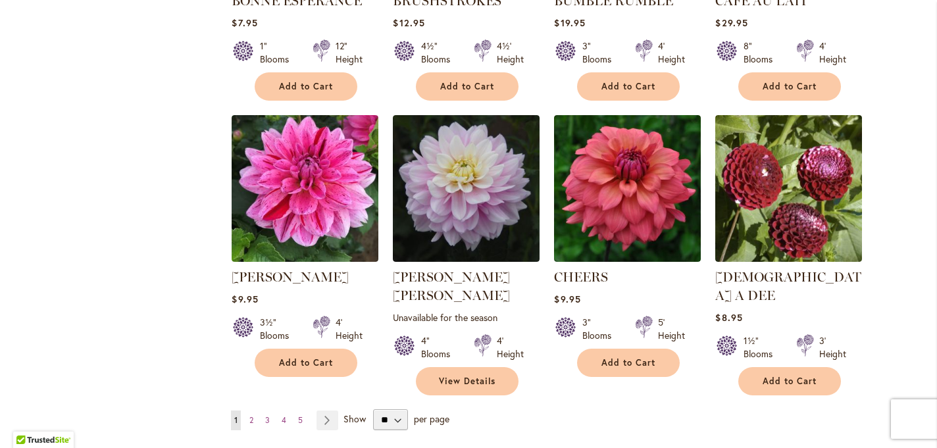
scroll to position [1048, 0]
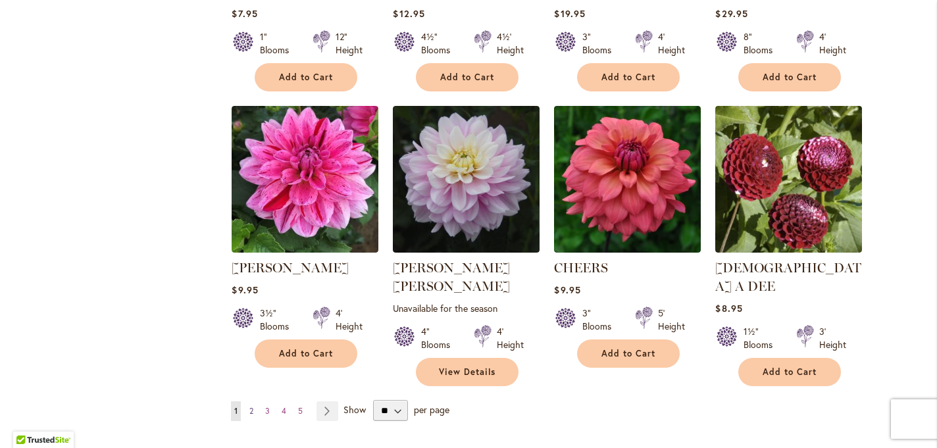
click at [251, 406] on span "2" at bounding box center [251, 411] width 4 height 10
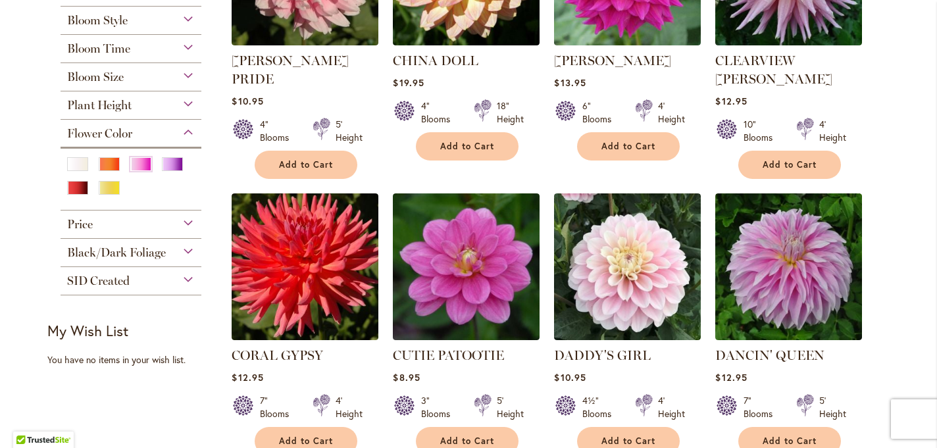
scroll to position [274, 0]
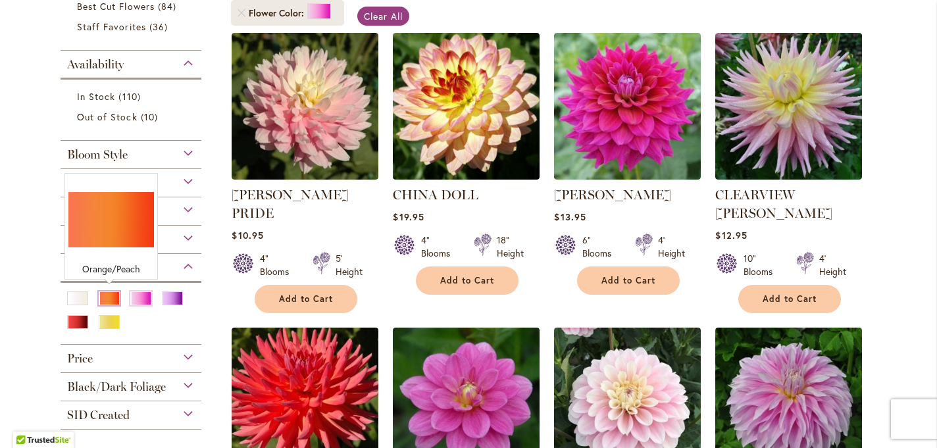
click at [102, 294] on div "Orange/Peach" at bounding box center [109, 298] width 21 height 14
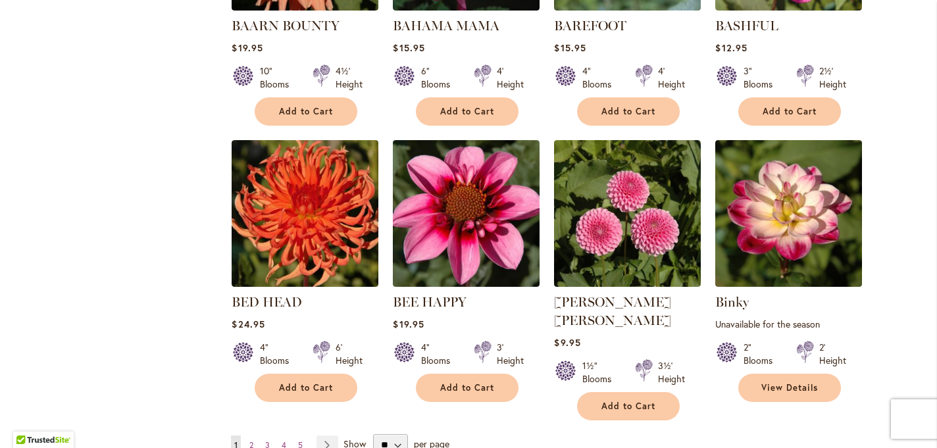
scroll to position [1016, 0]
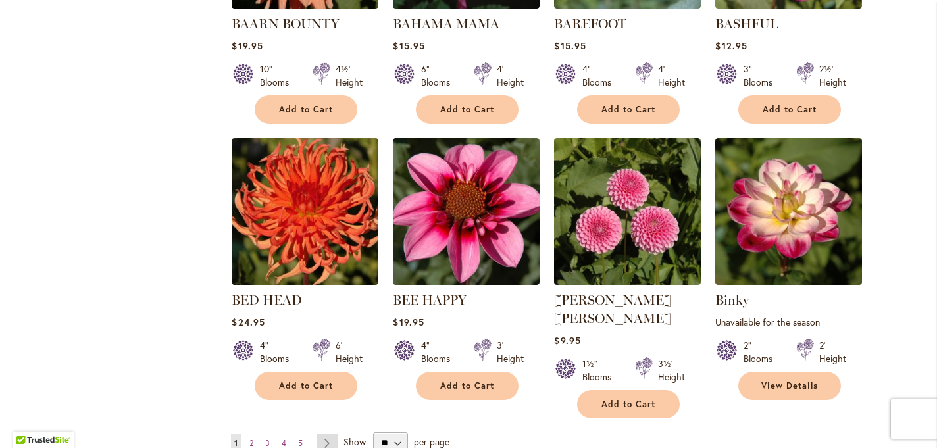
click at [326, 434] on link "Page Next" at bounding box center [327, 444] width 22 height 20
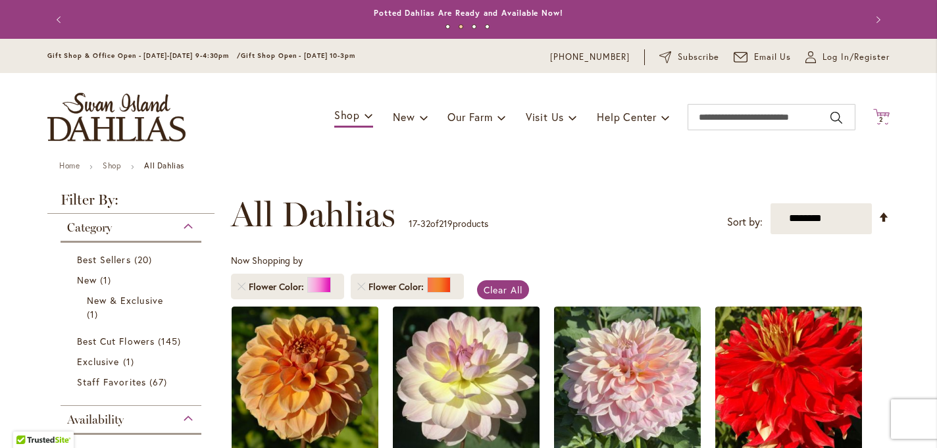
click at [882, 116] on span "2" at bounding box center [881, 119] width 5 height 9
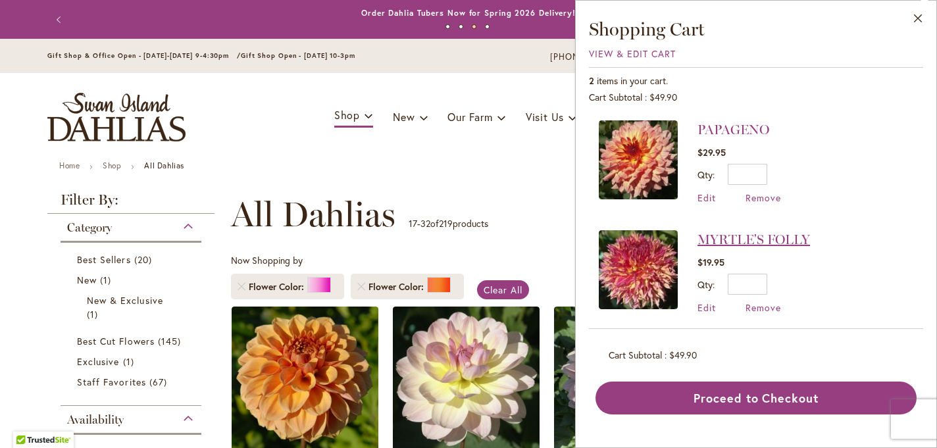
click at [763, 237] on link "MYRTLE'S FOLLY" at bounding box center [753, 240] width 113 height 16
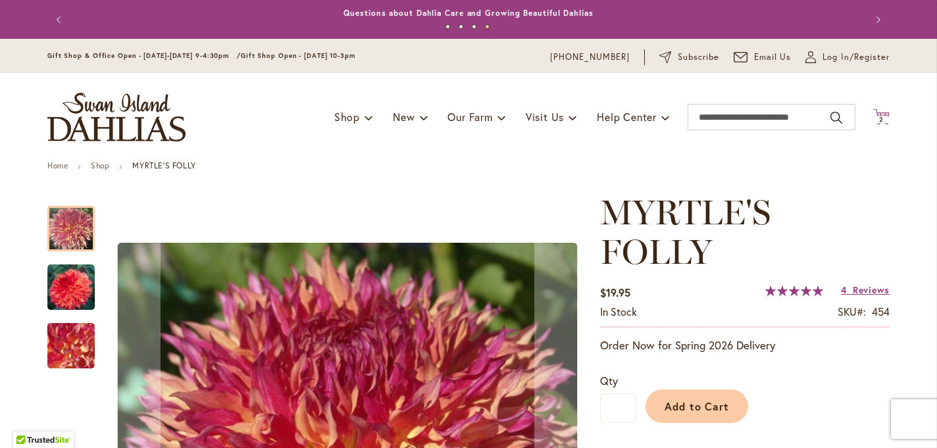
click at [879, 116] on icon "Cart .cls-1 { fill: #231f20; }" at bounding box center [881, 117] width 16 height 16
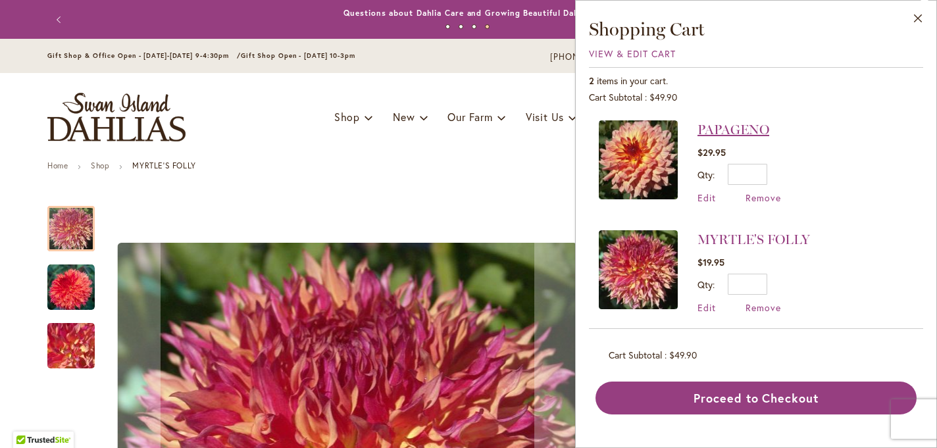
click at [724, 130] on link "PAPAGENO" at bounding box center [733, 130] width 72 height 16
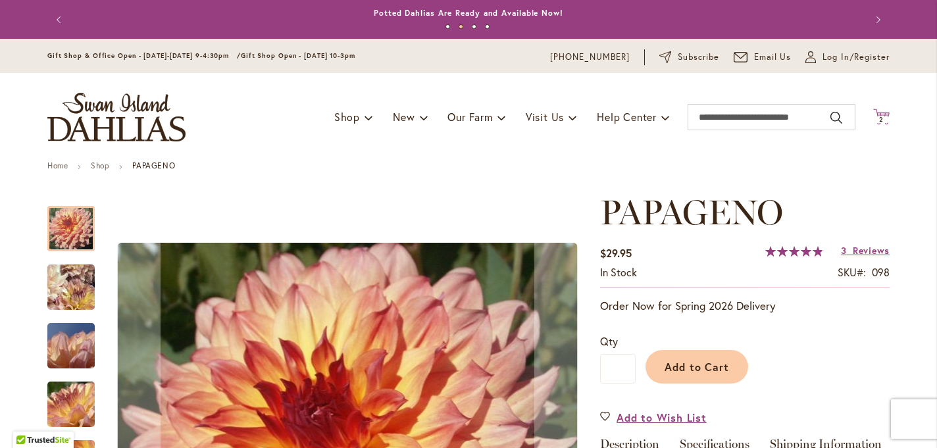
click at [884, 117] on span "2 2 items" at bounding box center [881, 119] width 13 height 7
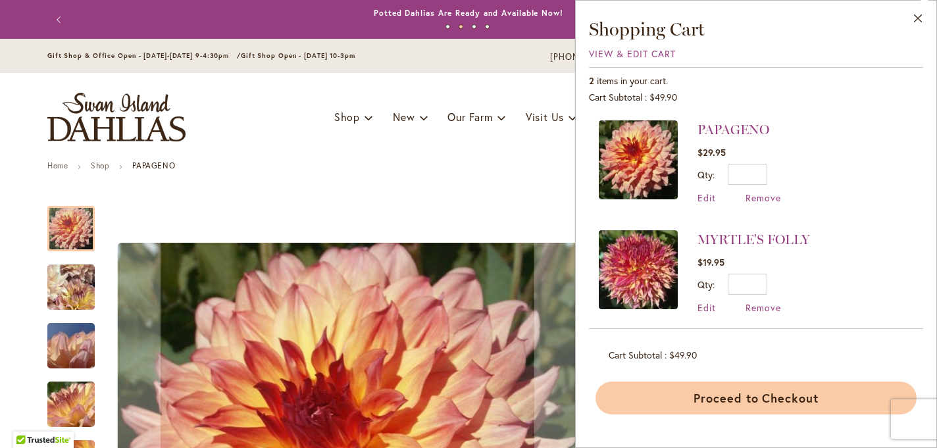
click at [768, 401] on button "Proceed to Checkout" at bounding box center [755, 398] width 321 height 33
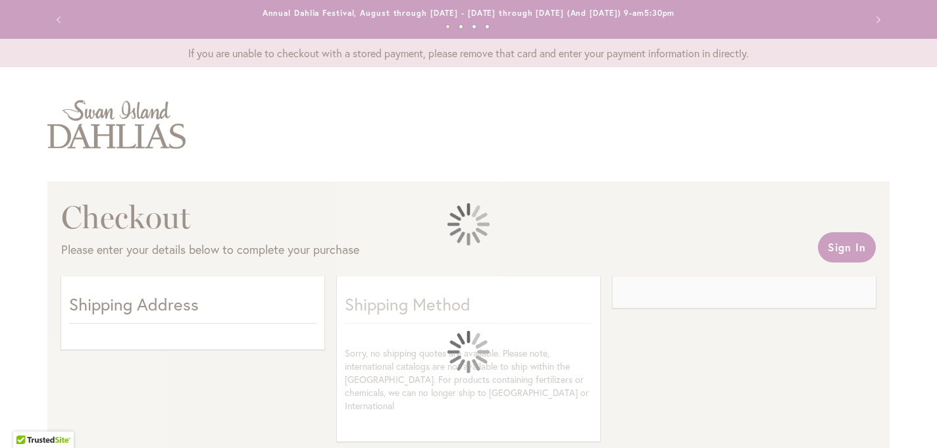
select select "**"
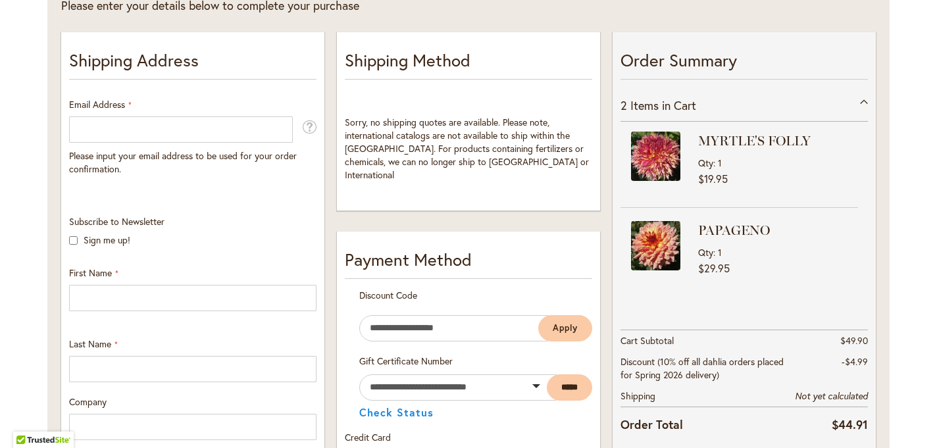
scroll to position [237, 0]
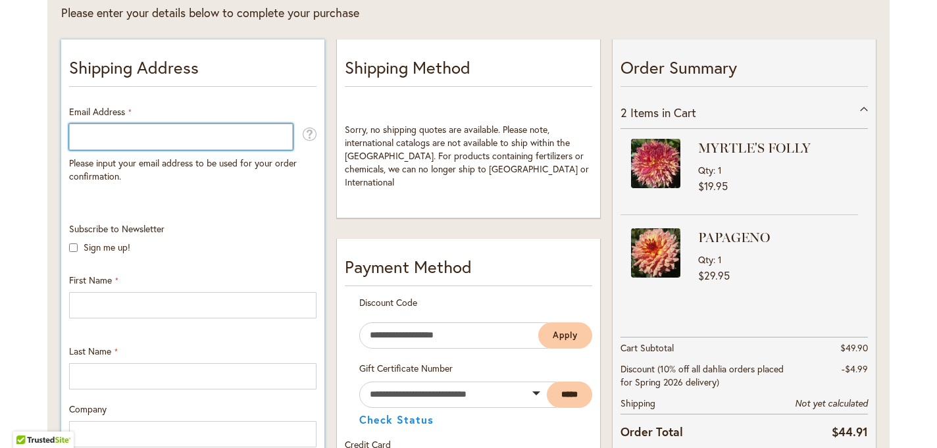
click at [117, 136] on input "Email Address" at bounding box center [181, 137] width 224 height 26
type input "**********"
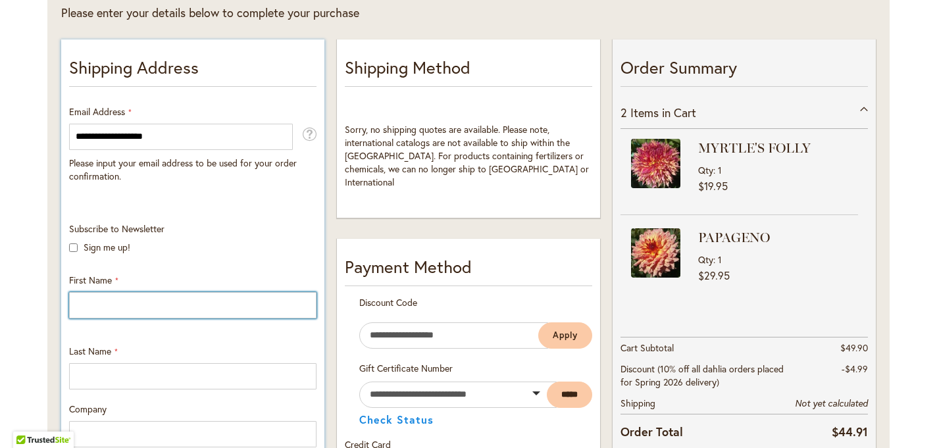
click at [119, 307] on input "First Name" at bounding box center [192, 305] width 247 height 26
type input "***"
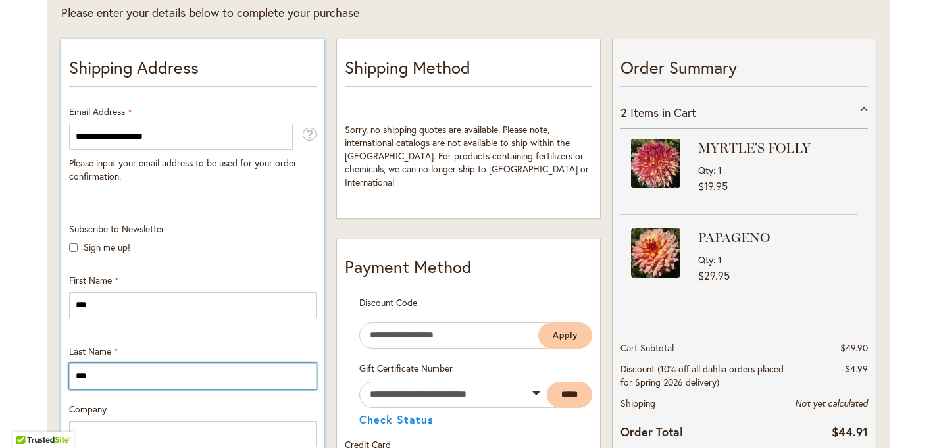
type input "**********"
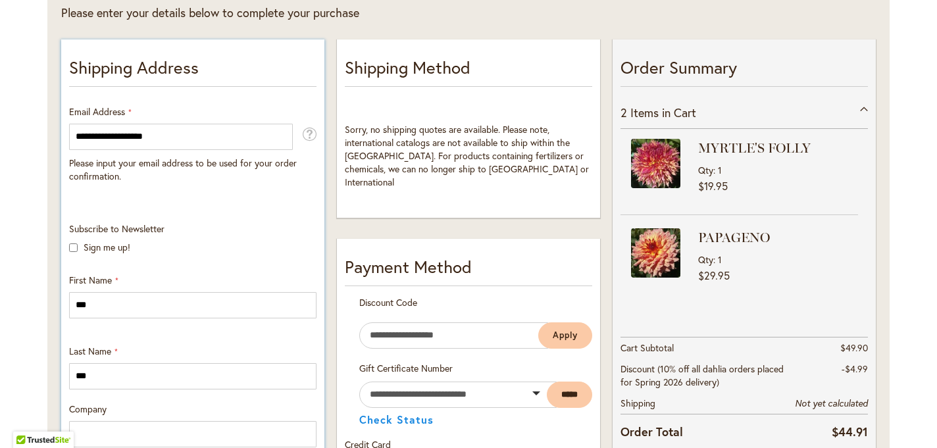
select select "**"
type input "**********"
type input "*****"
type input "**********"
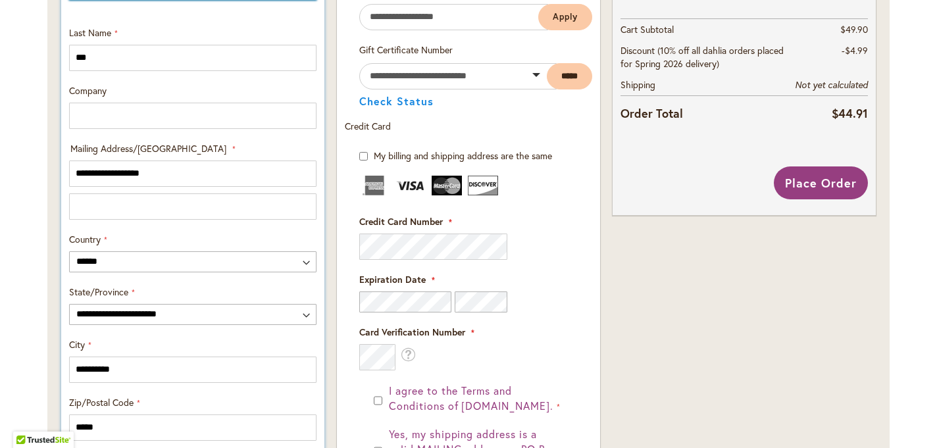
scroll to position [556, 0]
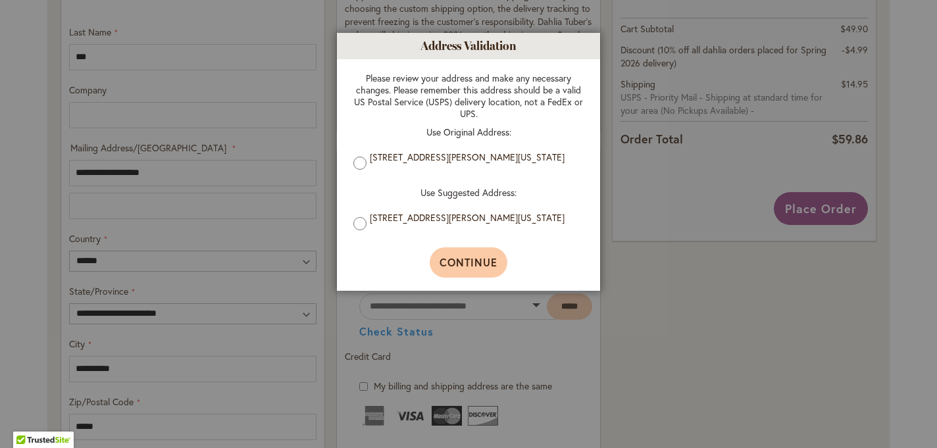
click at [463, 262] on span "Continue" at bounding box center [468, 262] width 59 height 14
type input "**********"
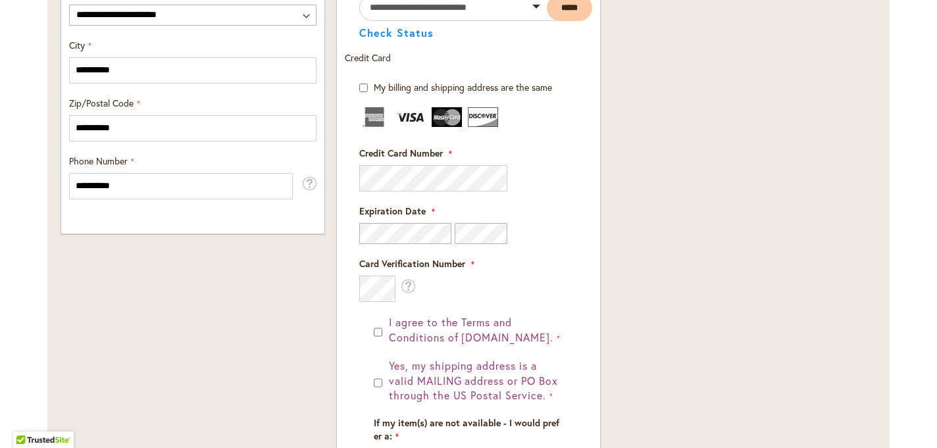
scroll to position [855, 0]
click at [546, 157] on div "Credit Card Number" at bounding box center [468, 168] width 218 height 45
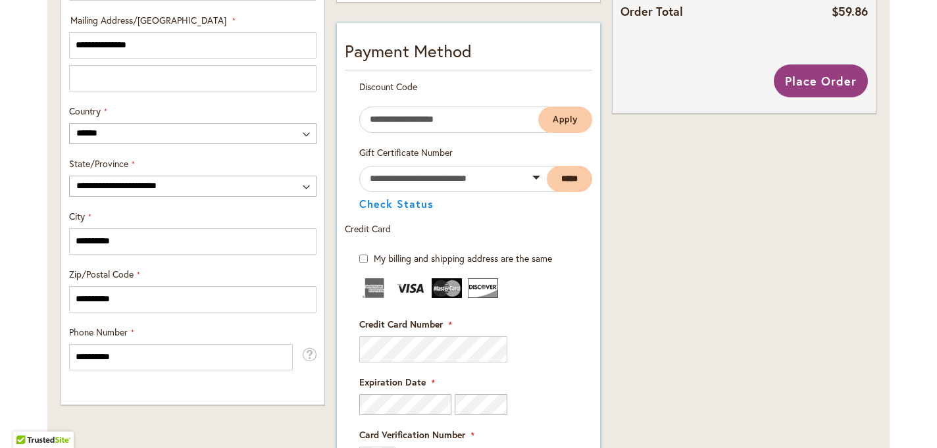
scroll to position [683, 0]
click at [445, 386] on div "Expiration Date" at bounding box center [468, 395] width 218 height 39
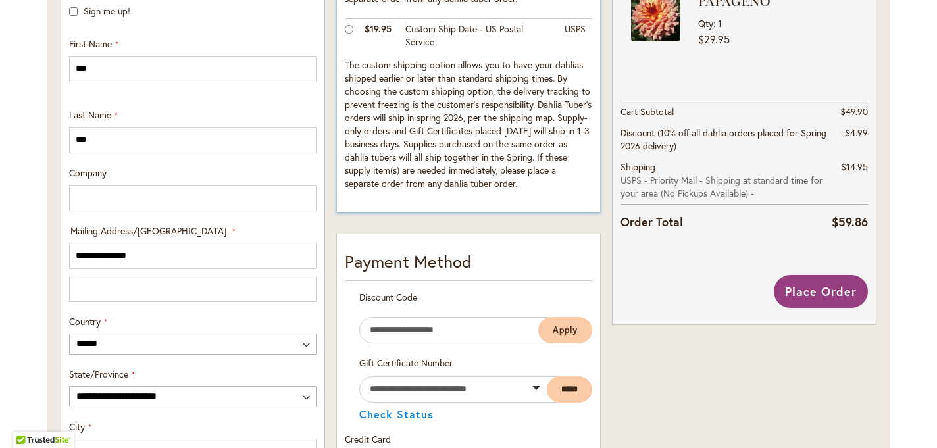
scroll to position [474, 0]
click at [845, 288] on span "Place Order" at bounding box center [821, 291] width 72 height 16
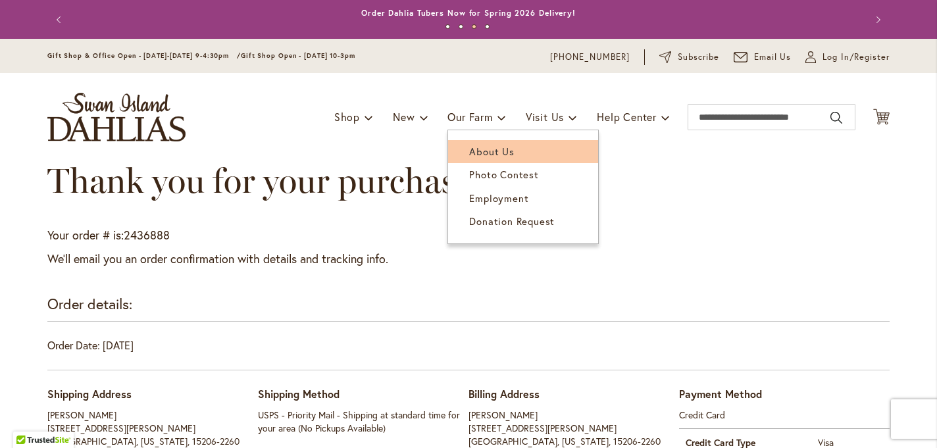
click at [488, 148] on span "About Us" at bounding box center [491, 151] width 45 height 13
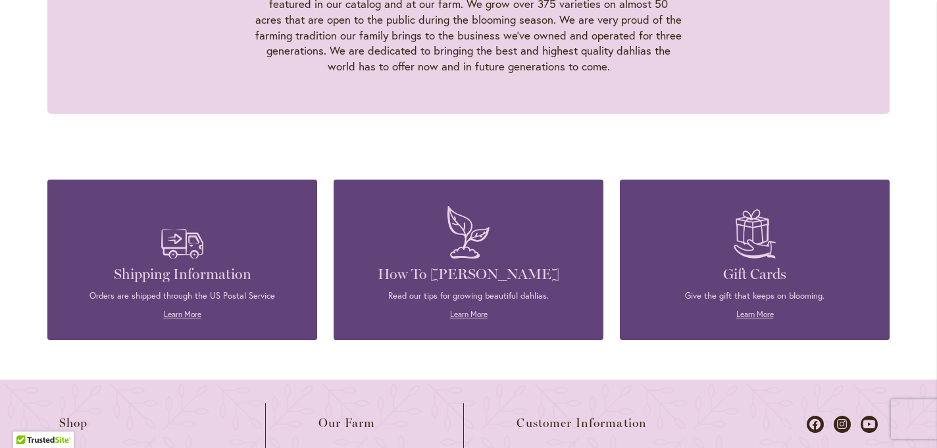
scroll to position [1412, 0]
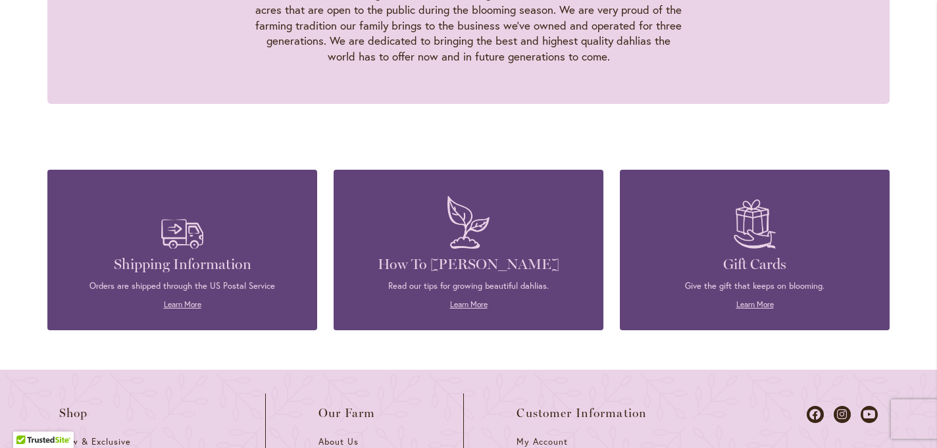
click at [444, 203] on img at bounding box center [468, 221] width 55 height 65
click at [461, 299] on link "Learn More" at bounding box center [469, 304] width 38 height 10
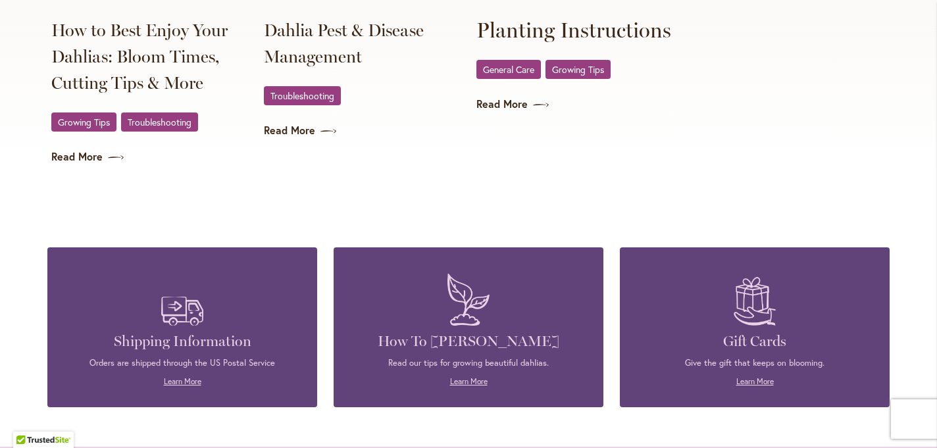
scroll to position [2722, 0]
